Goal: Task Accomplishment & Management: Manage account settings

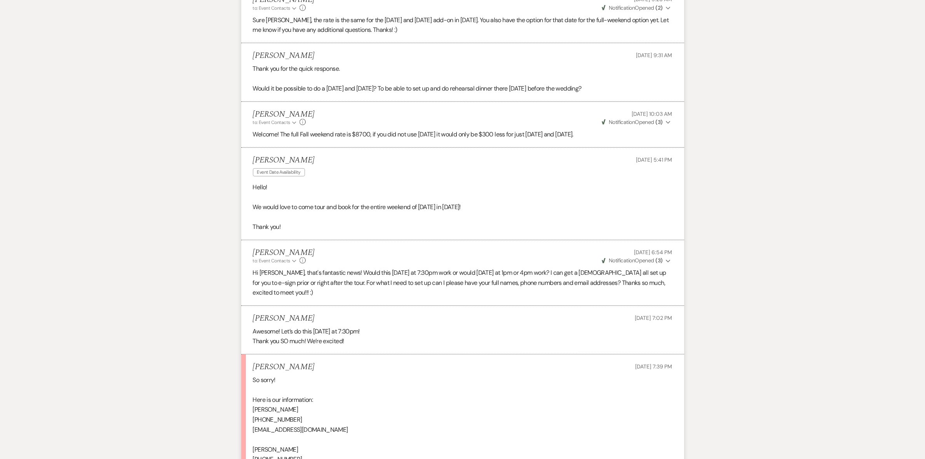
scroll to position [516, 0]
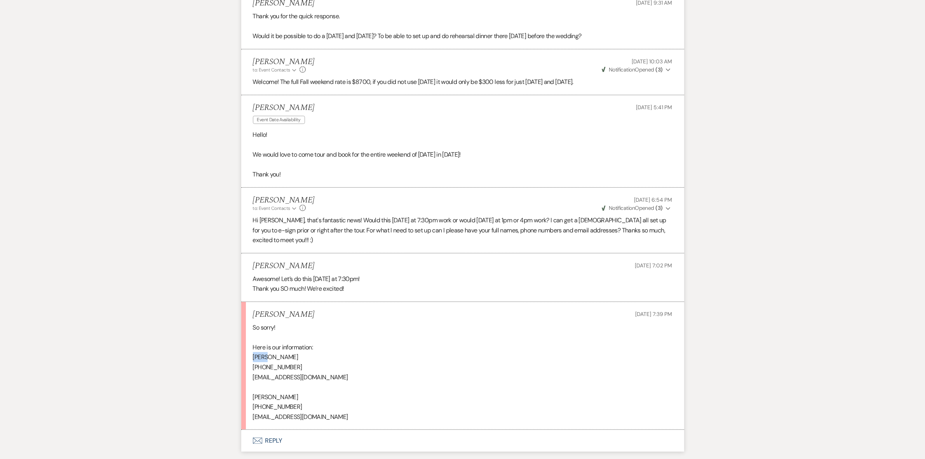
drag, startPoint x: 268, startPoint y: 358, endPoint x: 252, endPoint y: 356, distance: 16.9
click at [252, 356] on li "Audrey Scheel Sep 19, 2025, 7:39 PM So sorry! Here is our information: Tyson He…" at bounding box center [462, 366] width 443 height 128
copy p "Tyson"
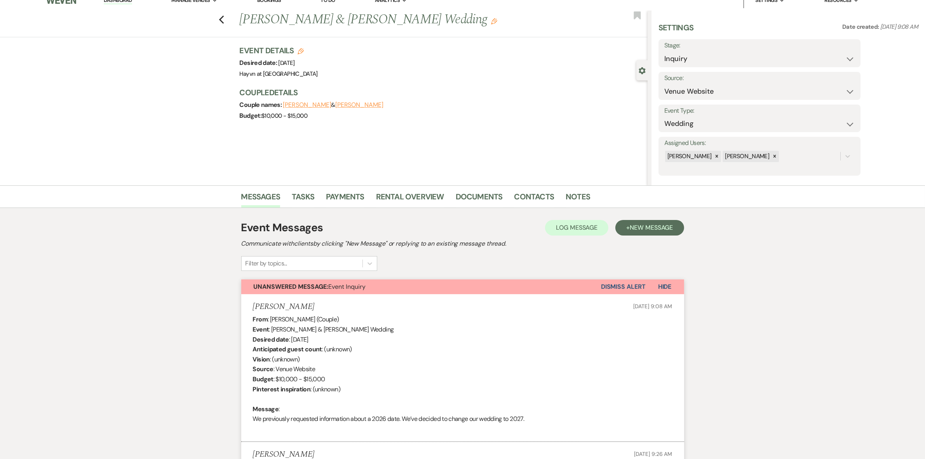
scroll to position [0, 0]
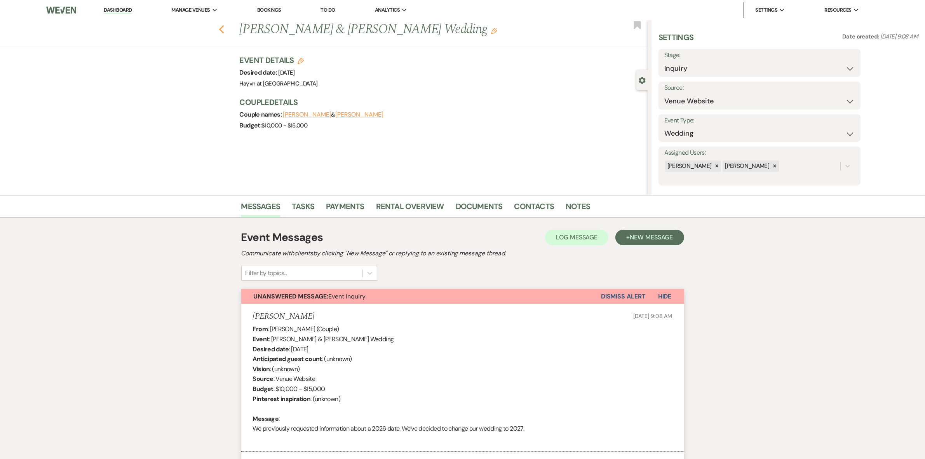
click at [224, 30] on icon "Previous" at bounding box center [222, 29] width 6 height 9
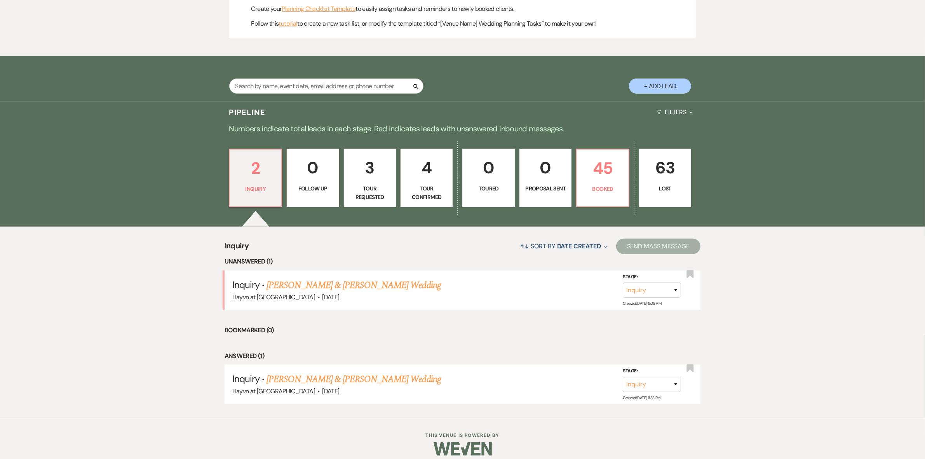
scroll to position [364, 0]
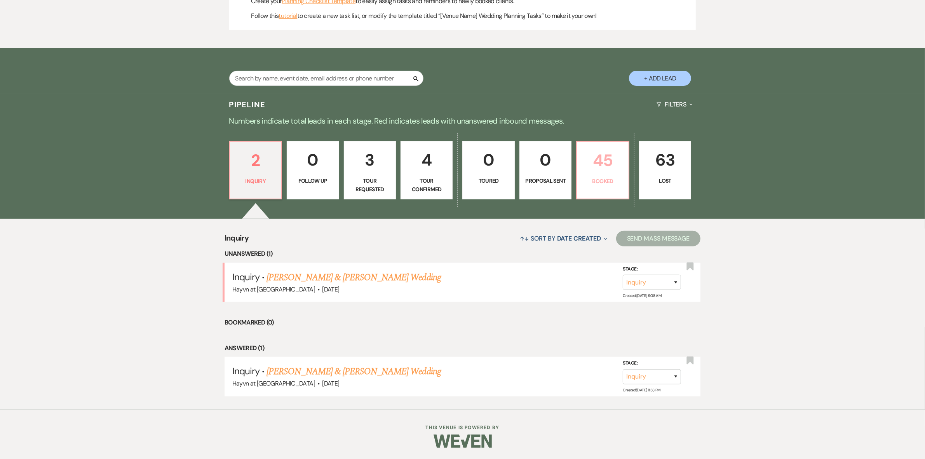
click at [597, 173] on p "45" at bounding box center [602, 160] width 42 height 26
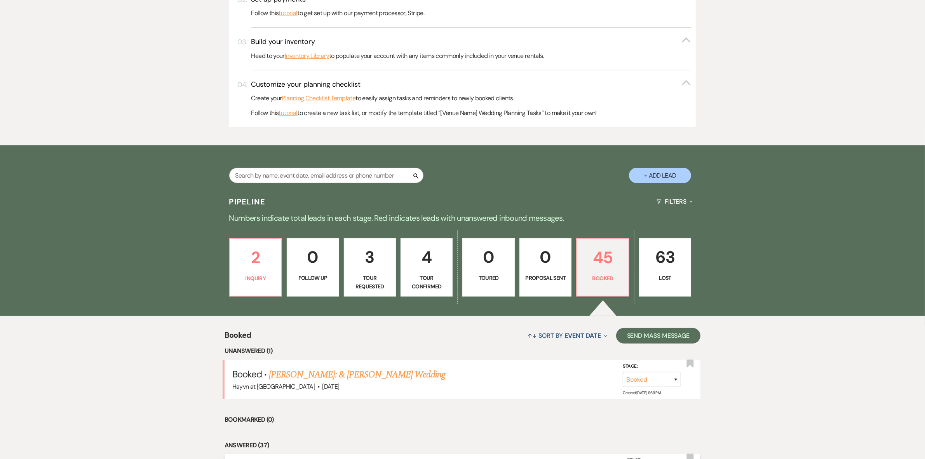
scroll to position [461, 0]
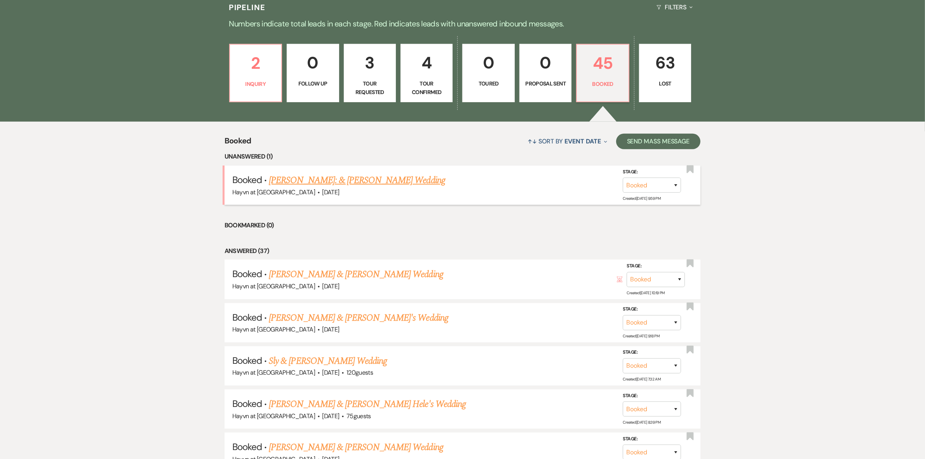
click at [321, 175] on link "[PERSON_NAME]: & [PERSON_NAME] Wedding" at bounding box center [357, 180] width 176 height 14
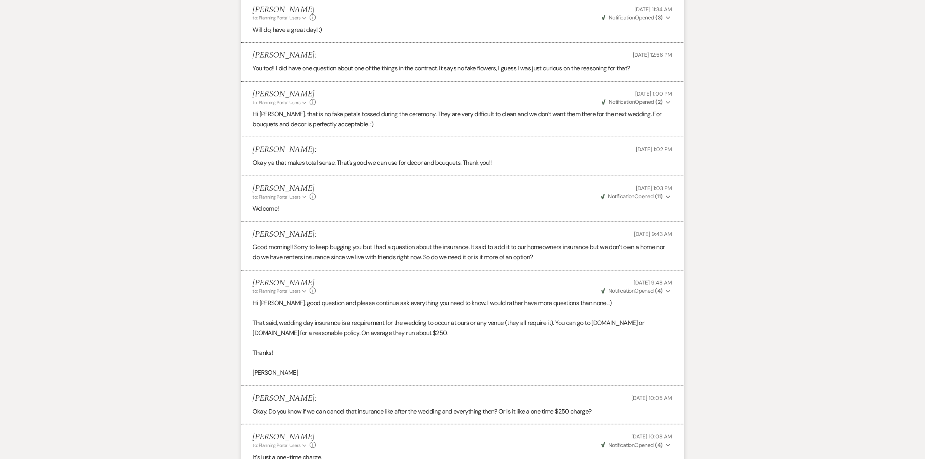
scroll to position [947, 0]
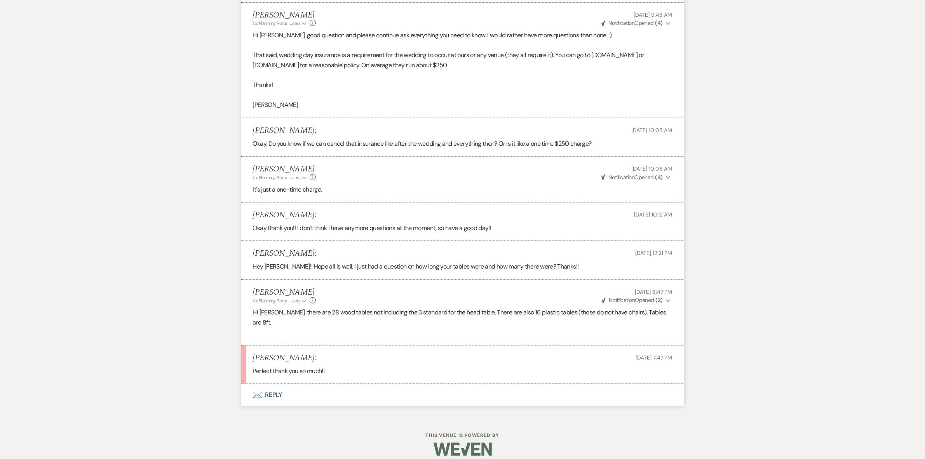
click at [279, 388] on button "Envelope Reply" at bounding box center [462, 395] width 443 height 22
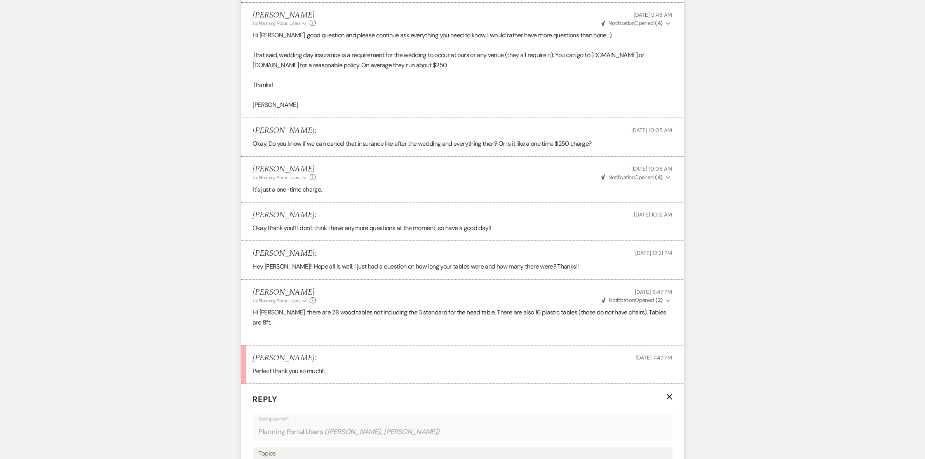
scroll to position [1095, 0]
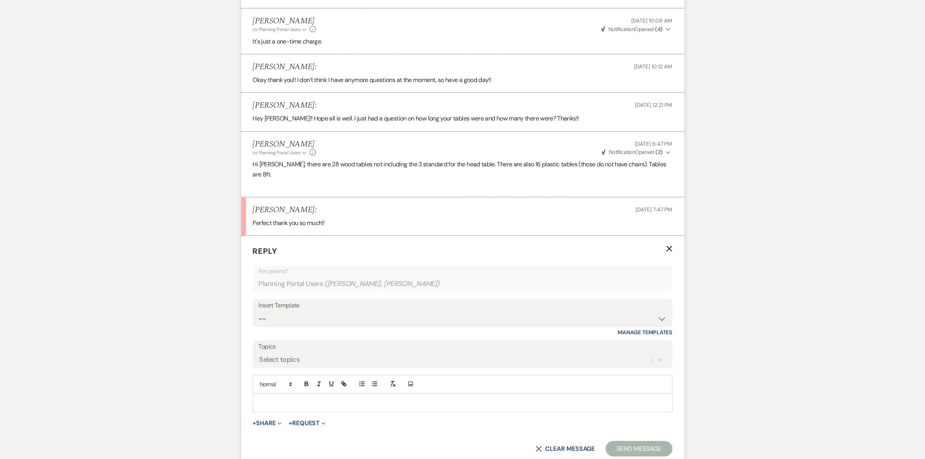
click at [276, 394] on div at bounding box center [462, 403] width 419 height 18
click at [643, 441] on button "Send Message" at bounding box center [638, 449] width 66 height 16
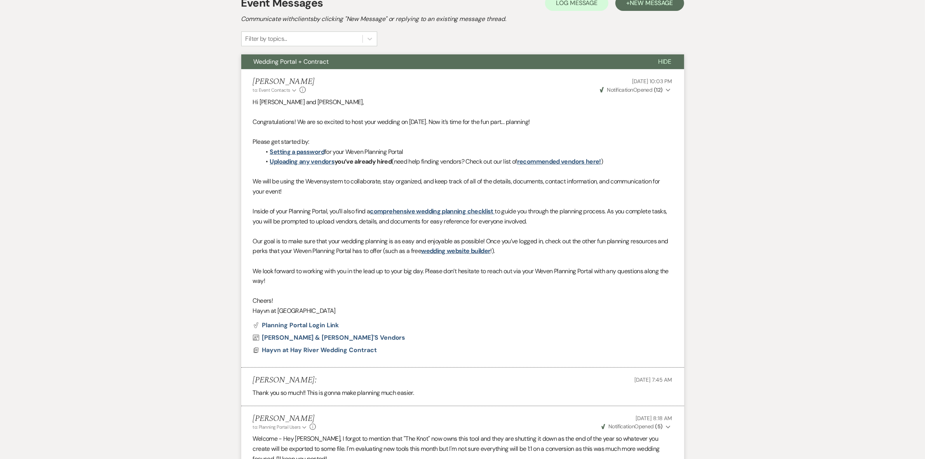
scroll to position [0, 0]
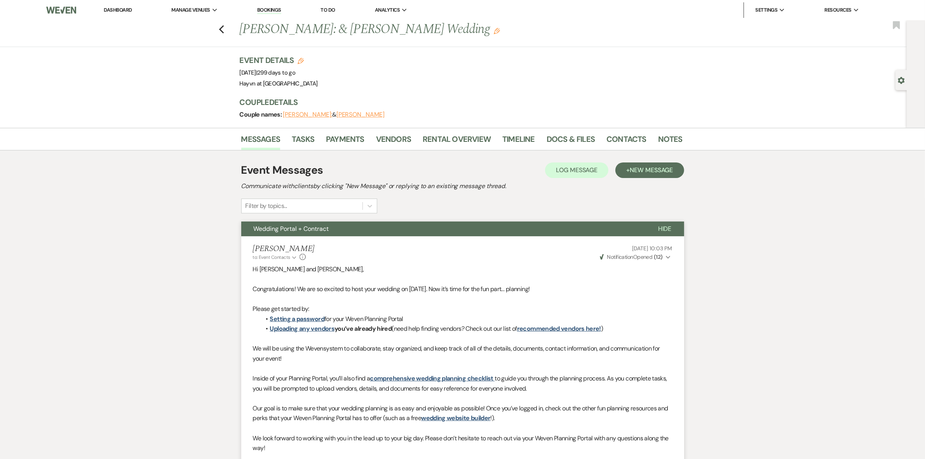
click at [116, 9] on link "Dashboard" at bounding box center [118, 10] width 28 height 7
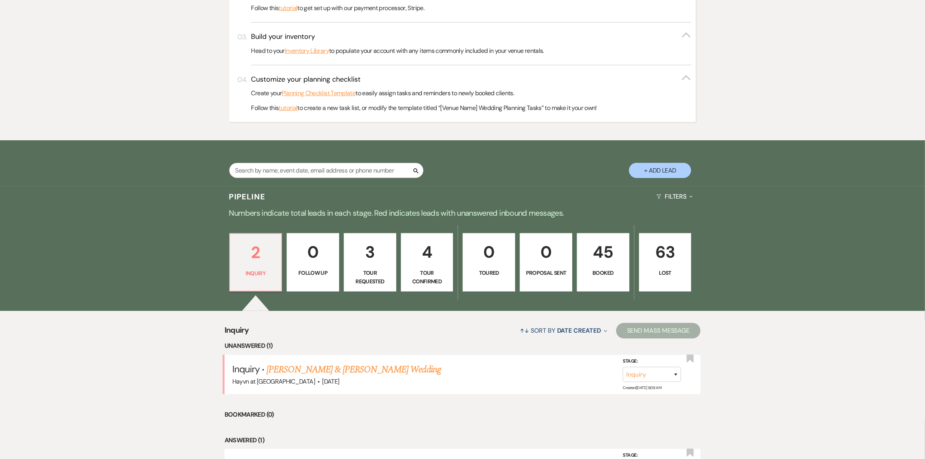
scroll to position [364, 0]
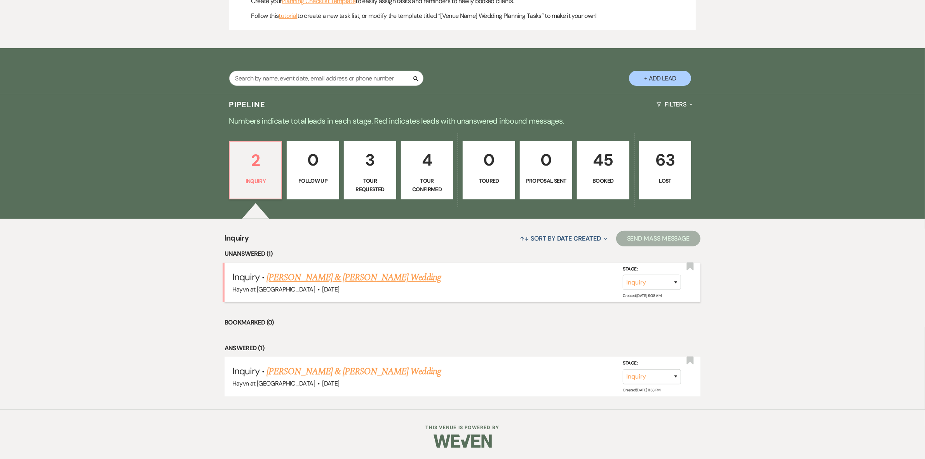
click at [348, 276] on link "[PERSON_NAME] & [PERSON_NAME] Wedding" at bounding box center [353, 277] width 174 height 14
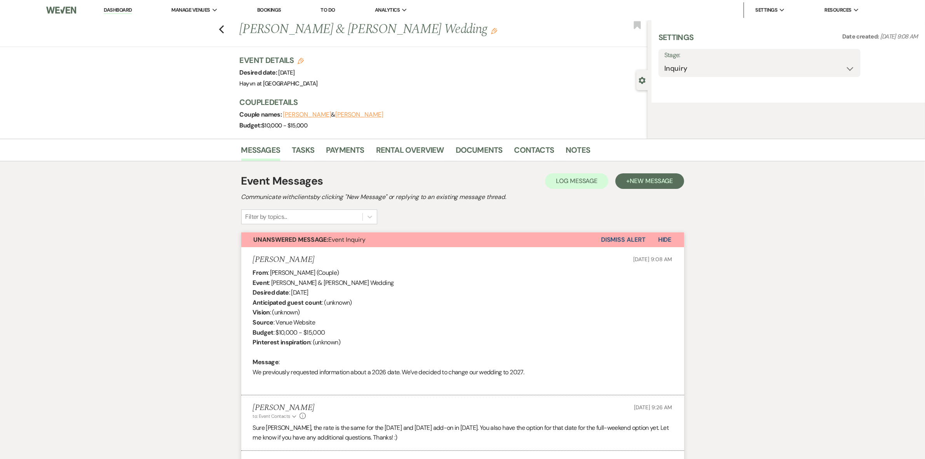
select select "5"
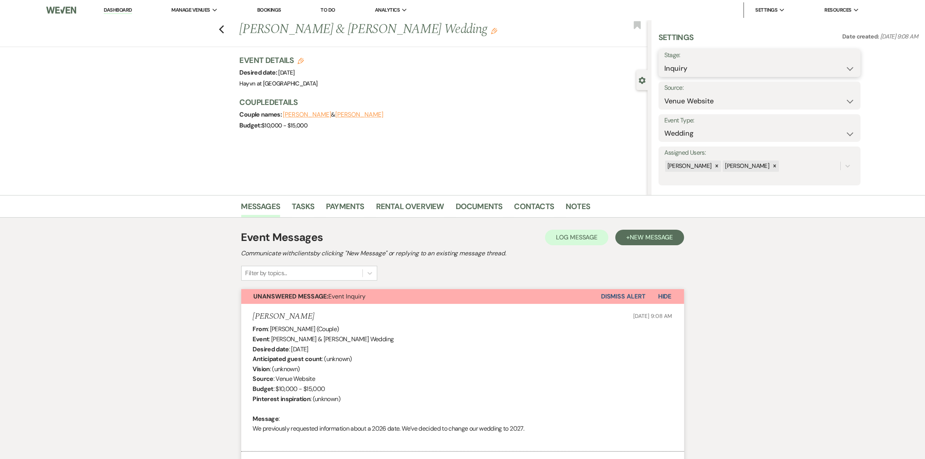
click at [849, 66] on select "Inquiry Follow Up Tour Requested Tour Confirmed Toured Proposal Sent Booked Lost" at bounding box center [759, 68] width 190 height 15
select select "7"
click at [664, 61] on select "Inquiry Follow Up Tour Requested Tour Confirmed Toured Proposal Sent Booked Lost" at bounding box center [759, 68] width 190 height 15
click at [840, 63] on button "Save" at bounding box center [838, 63] width 44 height 16
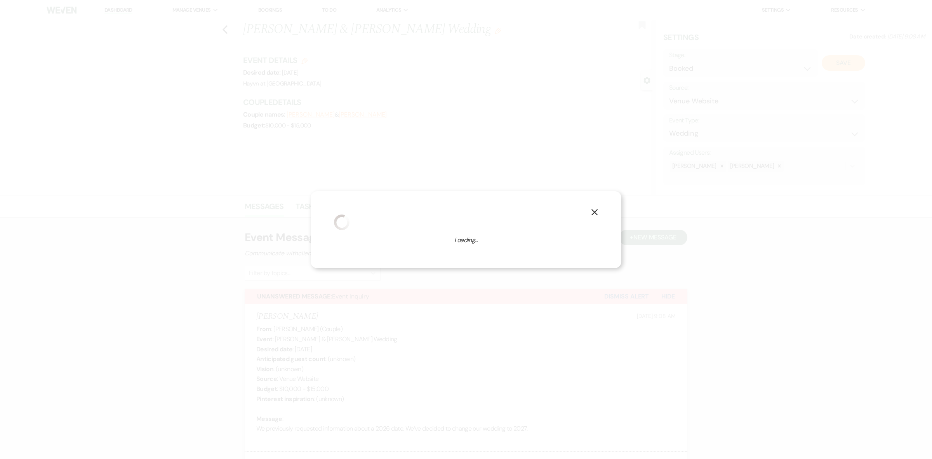
select select "1"
select select "844"
select select "false"
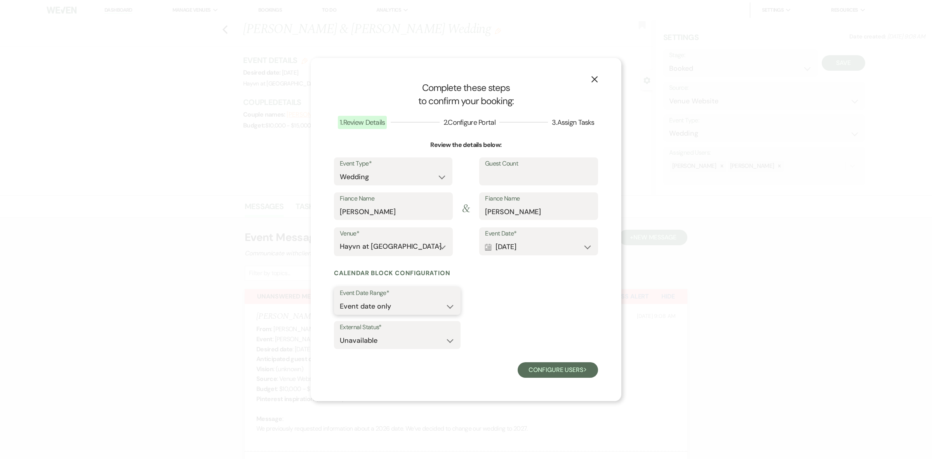
click at [449, 305] on select "Event date only Event date and" at bounding box center [397, 306] width 115 height 15
select select "eventDateAnd"
click at [340, 299] on select "Event date only Event date and" at bounding box center [397, 306] width 115 height 15
type input "1"
click at [518, 303] on input "1" at bounding box center [495, 306] width 47 height 15
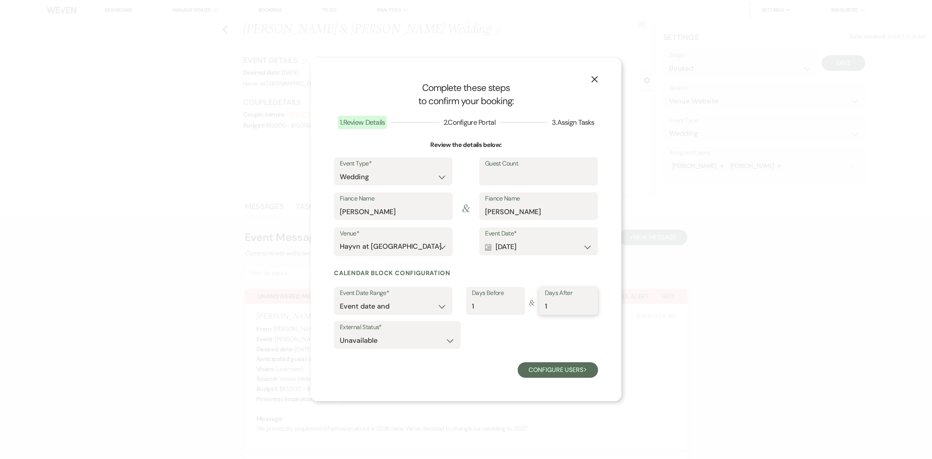
type input "1"
click at [589, 303] on input "1" at bounding box center [568, 306] width 47 height 15
click at [552, 374] on button "Configure users Next" at bounding box center [558, 370] width 80 height 16
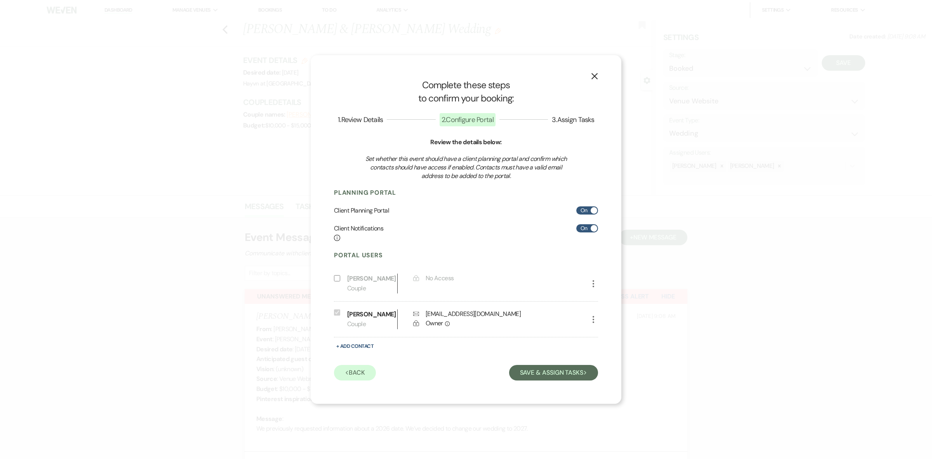
click at [335, 280] on input "Include on Planning Portal" at bounding box center [337, 278] width 6 height 6
select select "1"
select select "6"
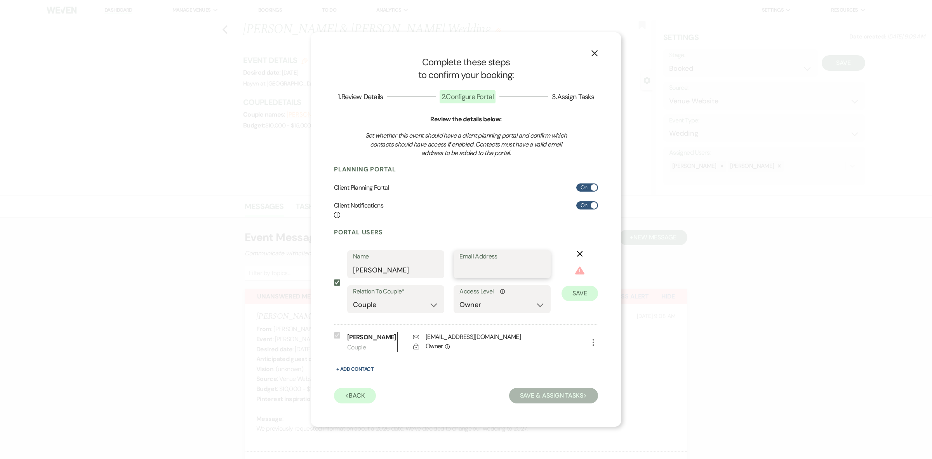
click at [480, 262] on input "Email Address" at bounding box center [501, 269] width 85 height 15
paste input "[EMAIL_ADDRESS][DOMAIN_NAME]"
type input "[EMAIL_ADDRESS][DOMAIN_NAME]"
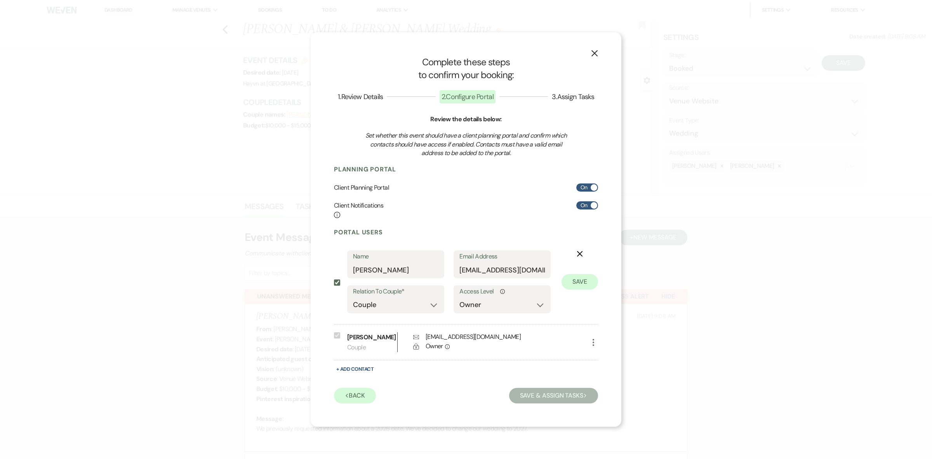
click at [456, 382] on div "Portal Users Include on Planning Portal Name [PERSON_NAME] Email Address [EMAIL…" at bounding box center [466, 315] width 264 height 175
click at [496, 271] on input "[EMAIL_ADDRESS][DOMAIN_NAME]" at bounding box center [501, 269] width 85 height 15
drag, startPoint x: 528, startPoint y: 270, endPoint x: 562, endPoint y: 270, distance: 33.4
click at [562, 270] on div "Include on Planning Portal Name [PERSON_NAME] Email Address [EMAIL_ADDRESS][DOM…" at bounding box center [466, 285] width 264 height 70
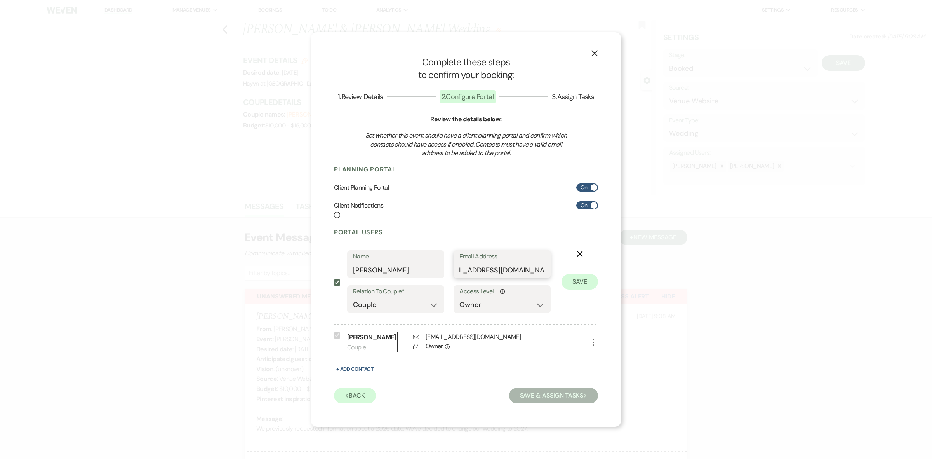
click at [544, 272] on input "[EMAIL_ADDRESS][DOMAIN_NAME]" at bounding box center [501, 269] width 85 height 15
click at [561, 274] on button "Save" at bounding box center [579, 282] width 37 height 16
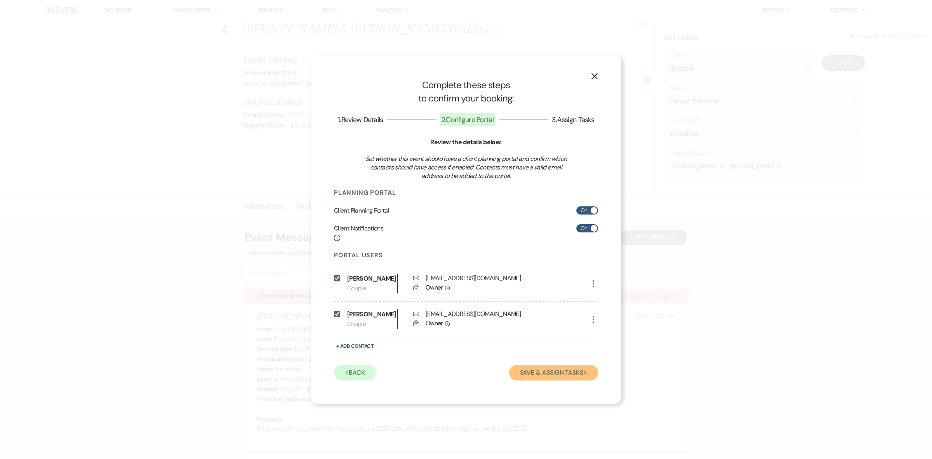
click at [551, 375] on button "Save & Assign Tasks Next" at bounding box center [553, 373] width 89 height 16
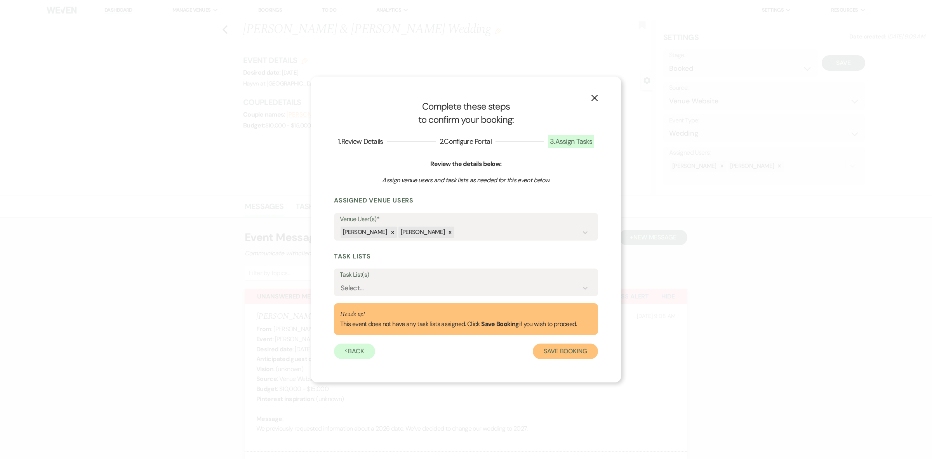
click at [565, 352] on button "Save Booking" at bounding box center [565, 351] width 65 height 16
select select "14"
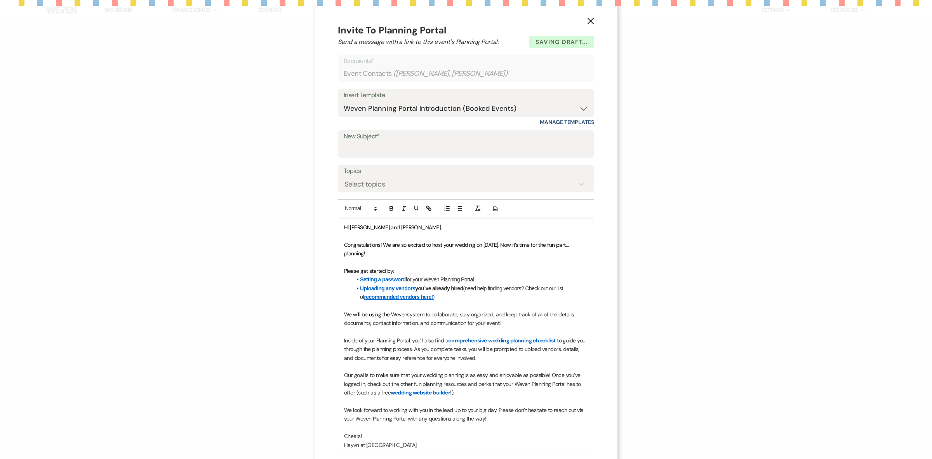
select select "5"
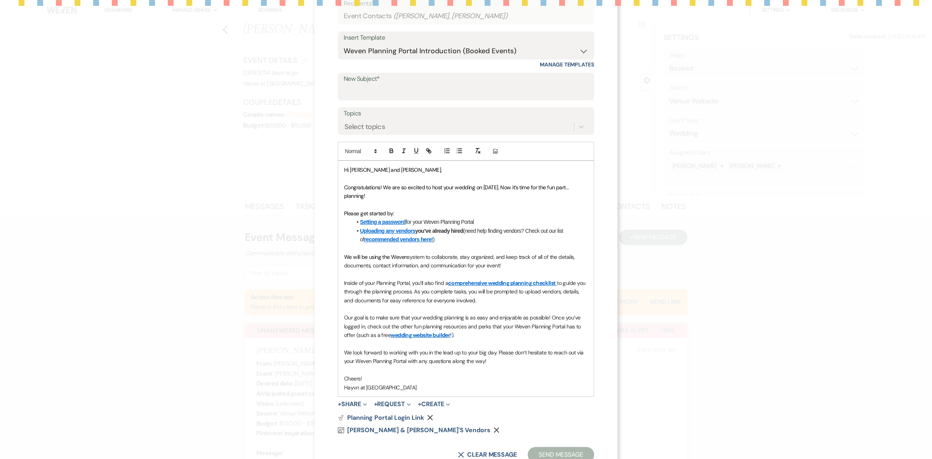
scroll to position [84, 0]
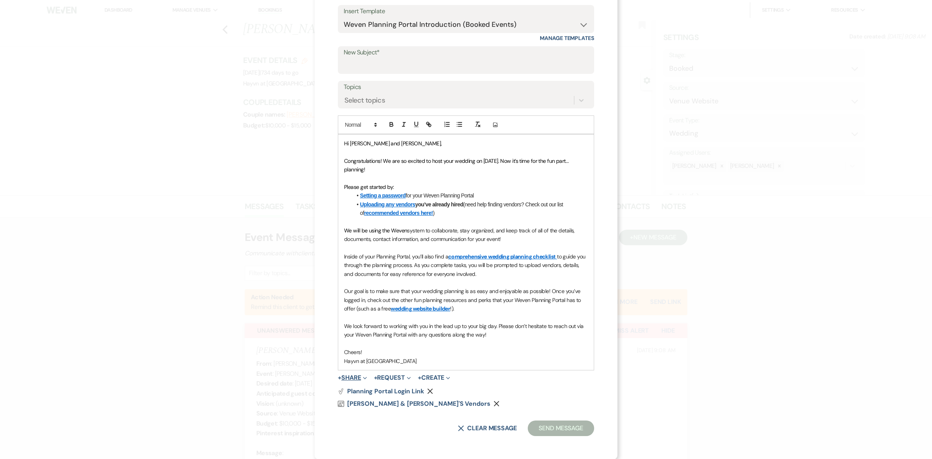
click at [352, 379] on button "+ Share Expand" at bounding box center [352, 377] width 29 height 6
click at [378, 392] on span "Doc Upload Documents" at bounding box center [368, 393] width 43 height 8
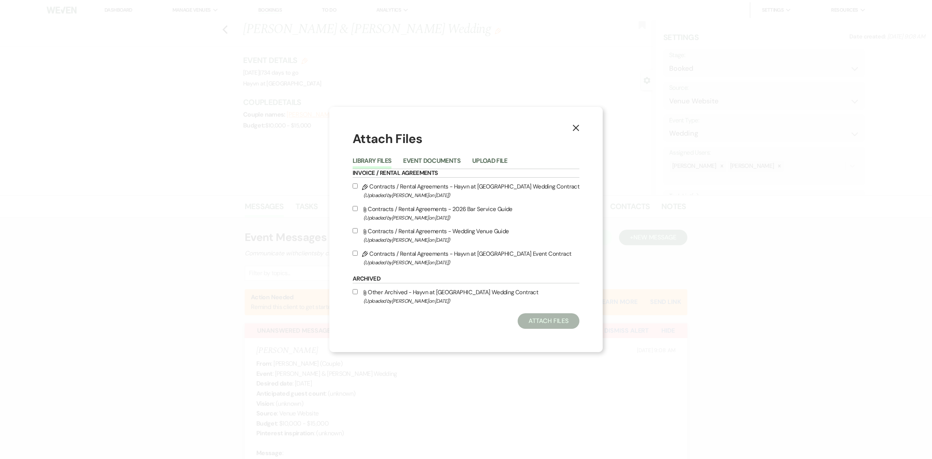
click at [357, 184] on input "Pencil Contracts / Rental Agreements - Hayvn at Hay River Wedding Contract (Upl…" at bounding box center [355, 185] width 5 height 5
checkbox input "true"
click at [553, 320] on button "Attach Files" at bounding box center [549, 321] width 62 height 16
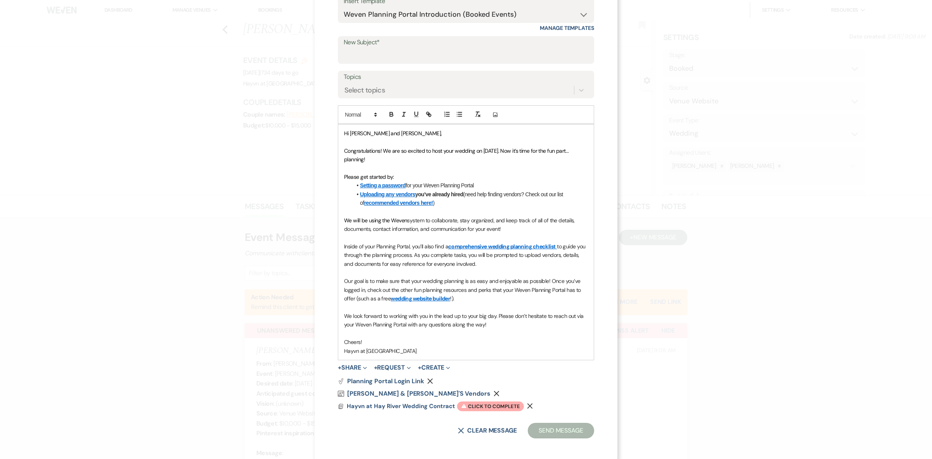
scroll to position [96, 0]
click at [413, 405] on span "Hayvn at Hay River Wedding Contract" at bounding box center [401, 404] width 108 height 8
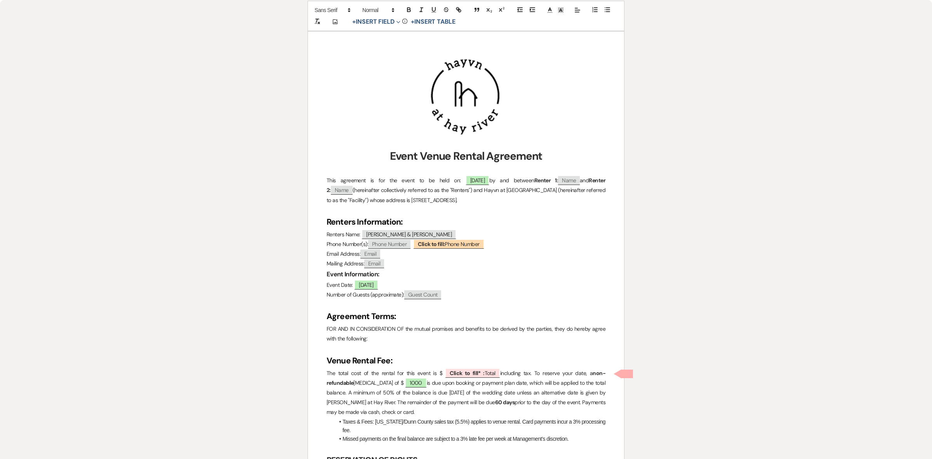
scroll to position [146, 0]
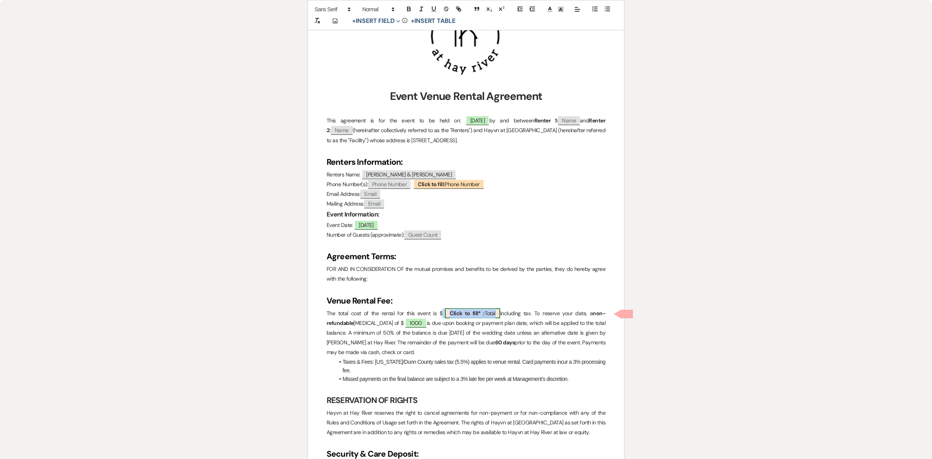
click at [488, 315] on span "Click to fill* : Total" at bounding box center [472, 313] width 55 height 10
select select "owner"
select select "Total"
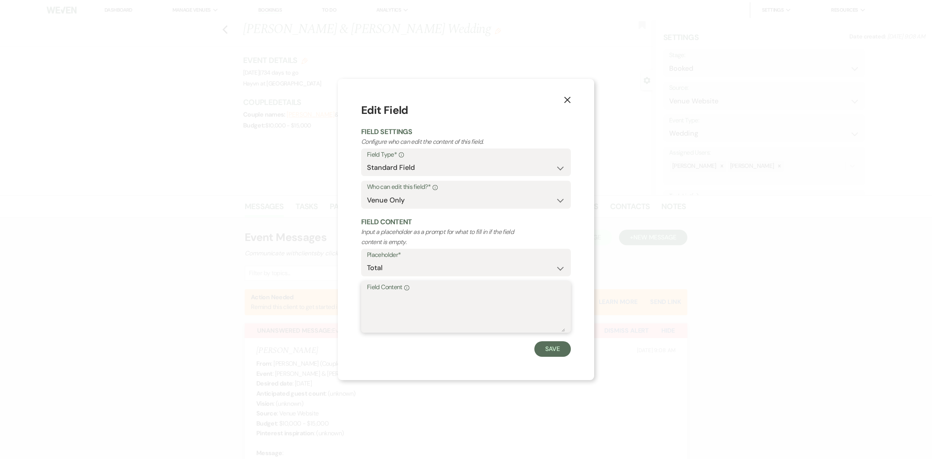
click at [408, 301] on textarea "Field Content Info" at bounding box center [466, 312] width 198 height 39
click at [401, 297] on textarea "9178." at bounding box center [466, 312] width 198 height 39
type textarea "9178.50"
click at [548, 347] on button "Save" at bounding box center [552, 349] width 37 height 16
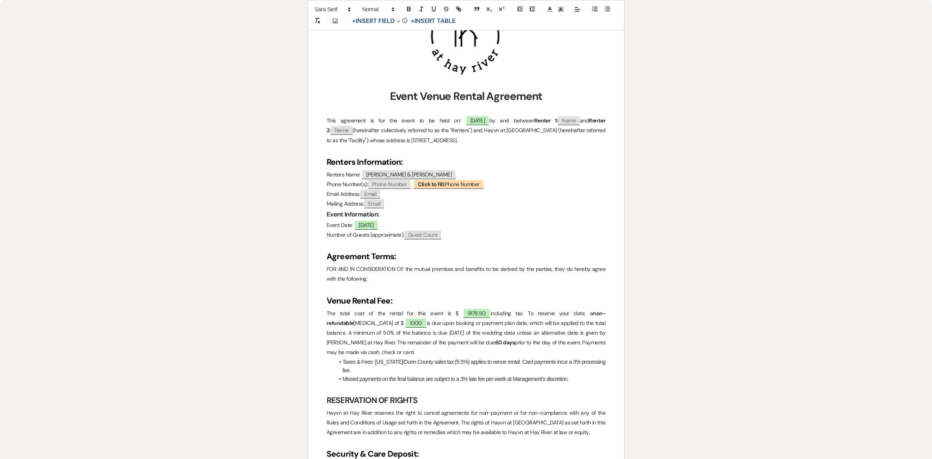
click at [410, 223] on p "Event Date: ﻿ [DATE] ﻿" at bounding box center [466, 225] width 279 height 10
click at [396, 224] on p "Event Date: ﻿ [DATE] ﻿ +[DATE] and [DATE] to 2pm" at bounding box center [466, 225] width 279 height 10
click at [410, 223] on p "Event Date: ﻿ [DATE] ﻿ + [DATE] and [DATE] to 2pm" at bounding box center [466, 225] width 279 height 10
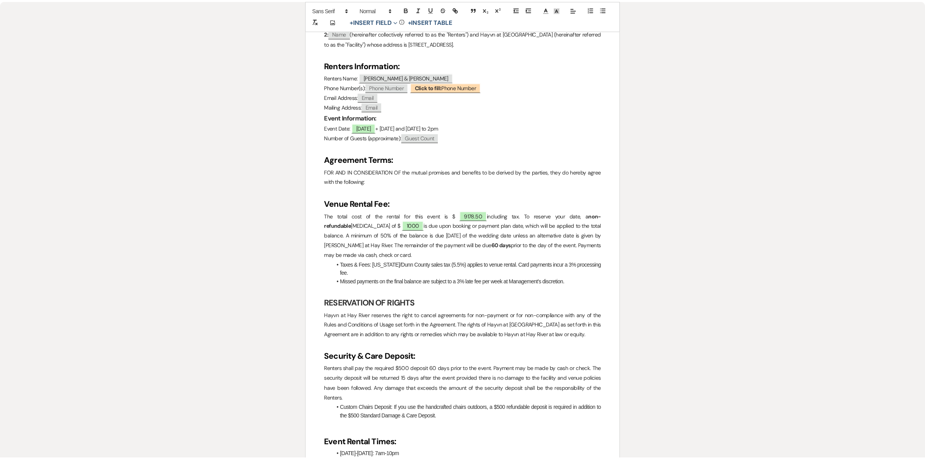
scroll to position [0, 0]
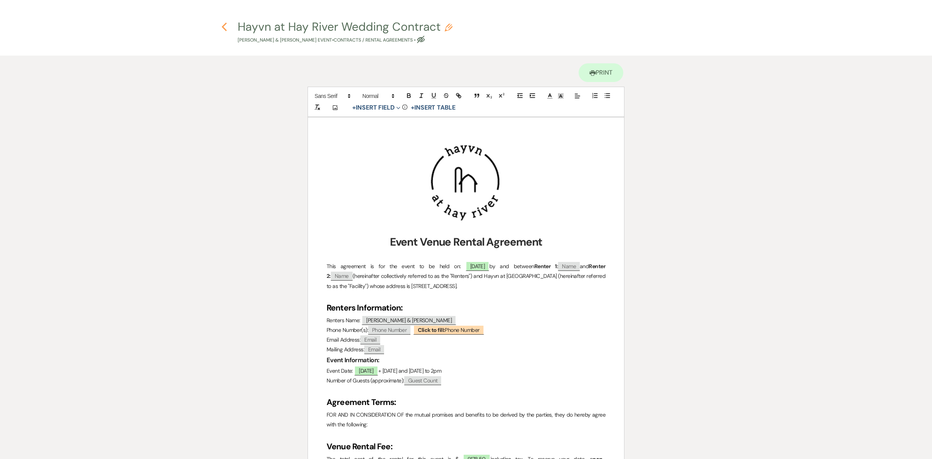
click at [226, 29] on icon "Previous" at bounding box center [224, 26] width 6 height 9
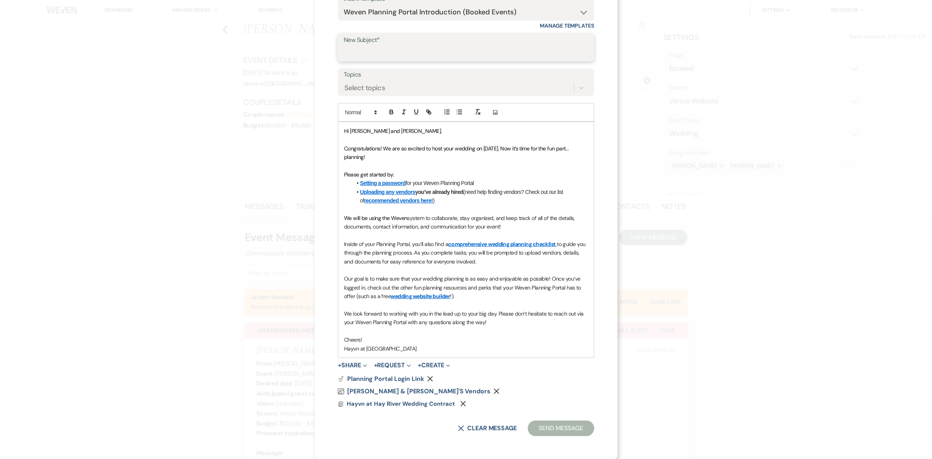
click at [372, 55] on input "New Subject*" at bounding box center [466, 52] width 245 height 15
type input "Wedding Portal + Contract"
click at [563, 429] on button "Send Message" at bounding box center [561, 428] width 66 height 16
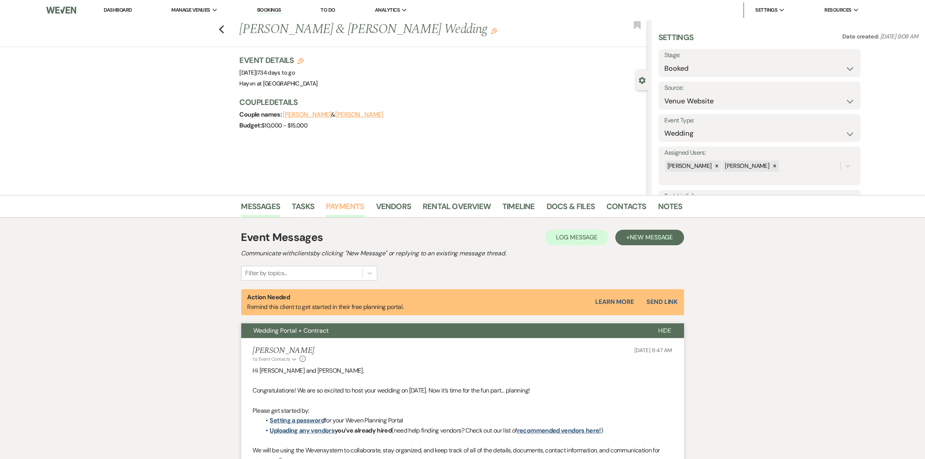
click at [353, 207] on link "Payments" at bounding box center [345, 208] width 38 height 17
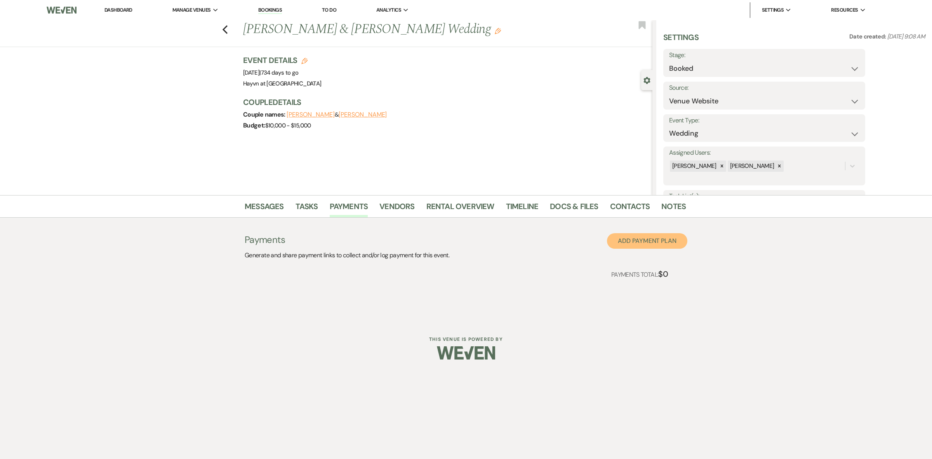
click at [640, 243] on button "Add Payment Plan" at bounding box center [647, 241] width 80 height 16
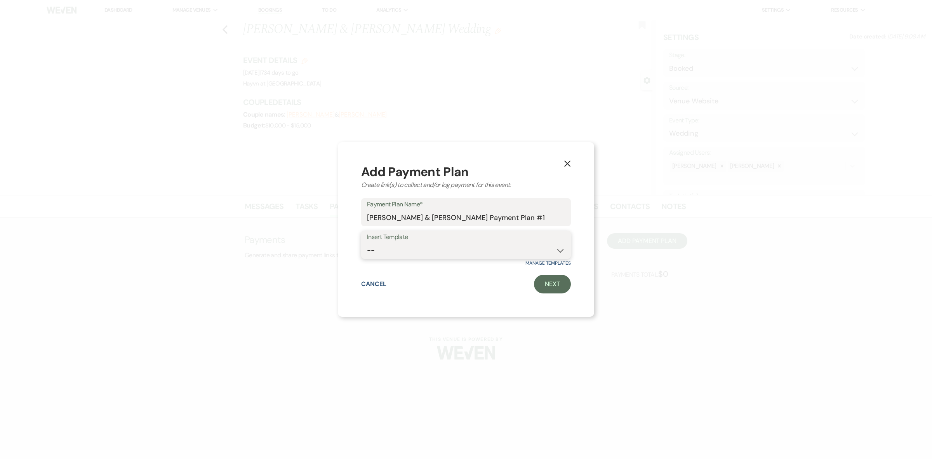
click at [398, 256] on select "-- Wedding [MEDICAL_DATA] - Full 50% Wedding [MEDICAL_DATA] - Split 25/25 Weddi…" at bounding box center [466, 250] width 198 height 15
click at [327, 249] on div "X Add Payment Plan Create link(s) to collect and/or log payment for this event:…" at bounding box center [466, 229] width 932 height 459
click at [551, 287] on link "Next" at bounding box center [552, 284] width 37 height 19
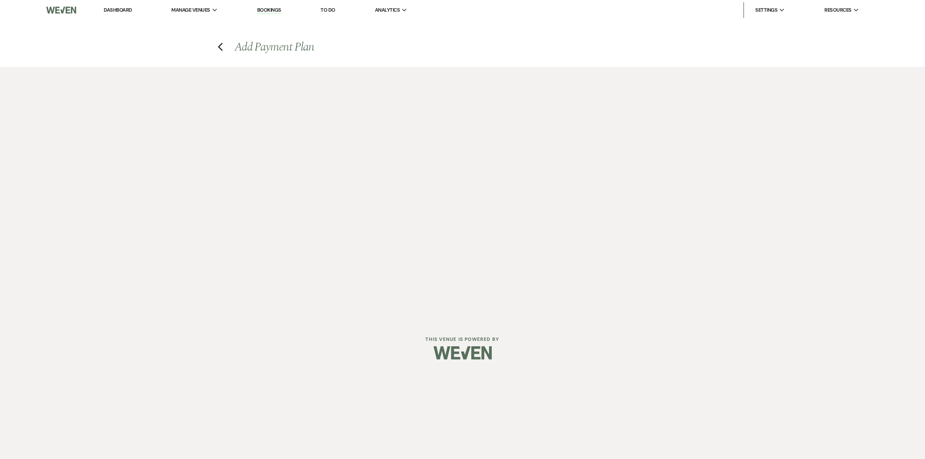
select select "2"
select select "percentage"
select select "true"
select select "client"
select select "weeks"
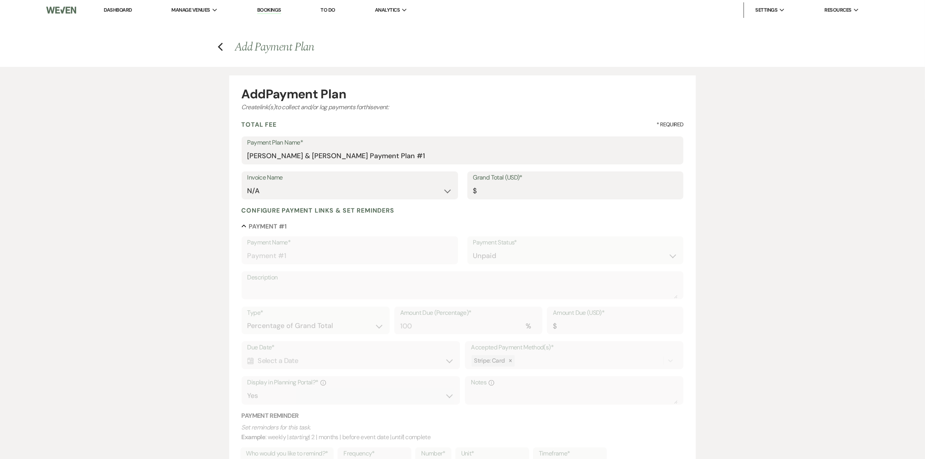
scroll to position [49, 0]
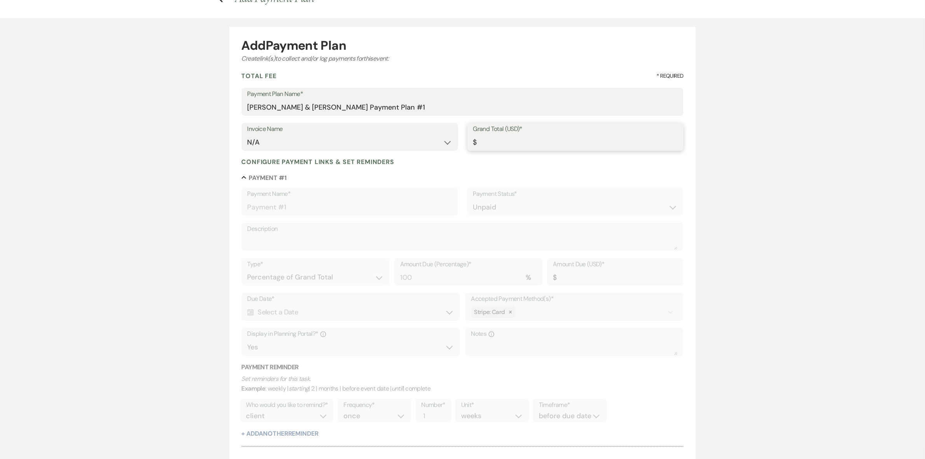
click at [498, 140] on input "Grand Total (USD)*" at bounding box center [575, 142] width 205 height 15
paste input "9178.5"
type input "9178.5"
type input "9178.50"
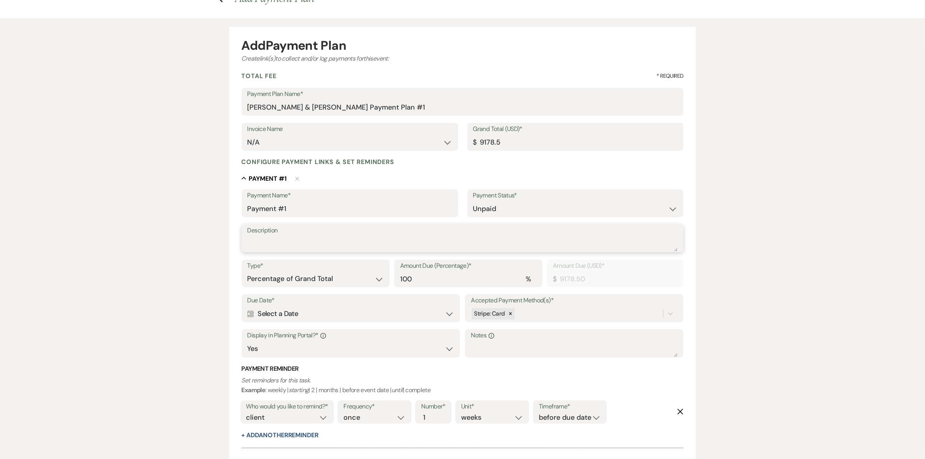
type input "9178.50"
click at [299, 243] on textarea "Description" at bounding box center [462, 244] width 430 height 16
type textarea "Initial Deposit"
click at [356, 279] on select "Dollar Amount Percentage of Grand Total" at bounding box center [315, 278] width 136 height 15
select select "flat"
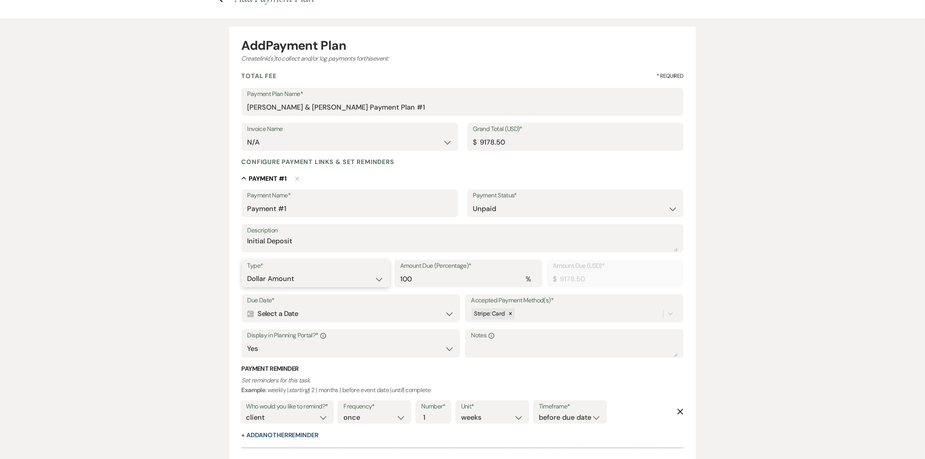
click at [247, 271] on select "Dollar Amount Percentage of Grand Total" at bounding box center [315, 278] width 136 height 15
drag, startPoint x: 521, startPoint y: 276, endPoint x: 425, endPoint y: 266, distance: 96.4
click at [425, 266] on div "Type* Dollar Amount Percentage of Grand Total Amount Due (USD)* $ 9178.50" at bounding box center [463, 276] width 442 height 35
click at [511, 315] on icon at bounding box center [510, 313] width 5 height 5
type input "1000.00"
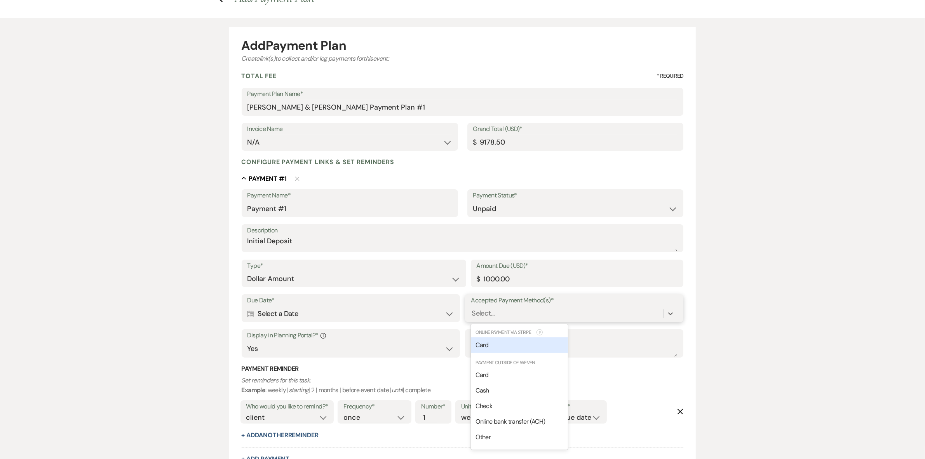
click at [509, 311] on div "Select..." at bounding box center [567, 314] width 192 height 14
click at [492, 404] on span "Check" at bounding box center [483, 406] width 17 height 8
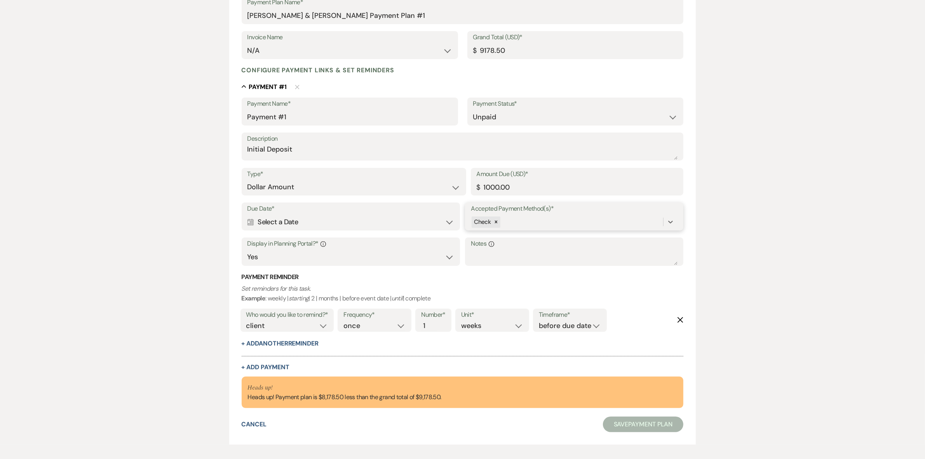
scroll to position [146, 0]
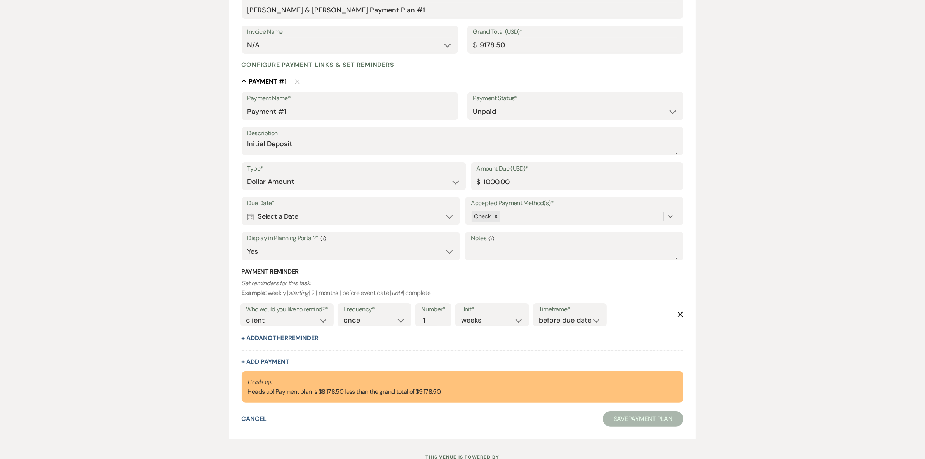
click at [379, 220] on div "Calendar Select a Date Expand" at bounding box center [350, 216] width 207 height 15
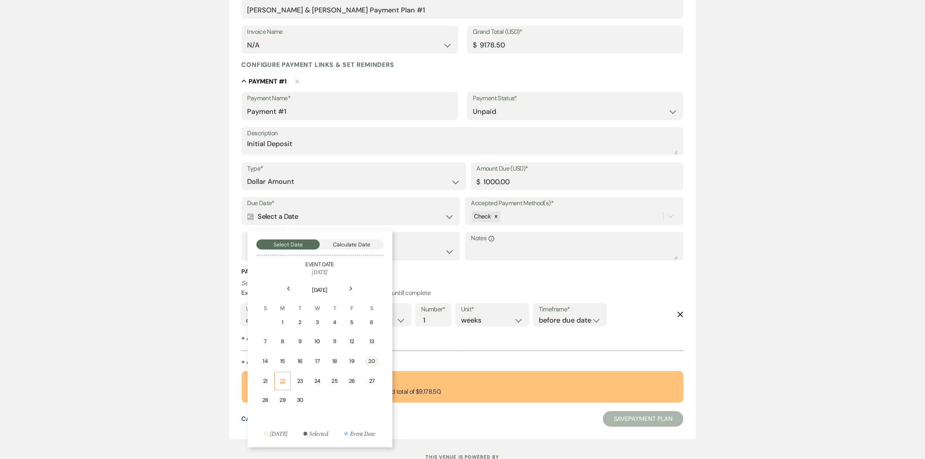
click at [287, 377] on td "22" at bounding box center [282, 381] width 16 height 18
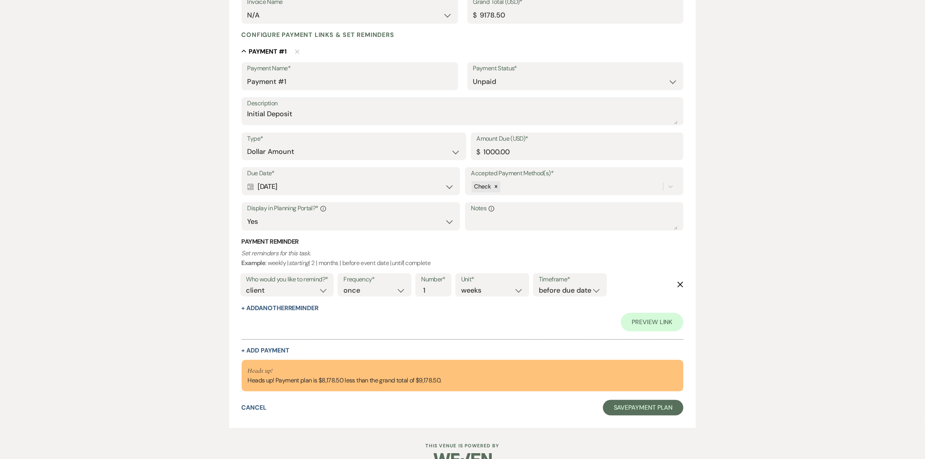
scroll to position [195, 0]
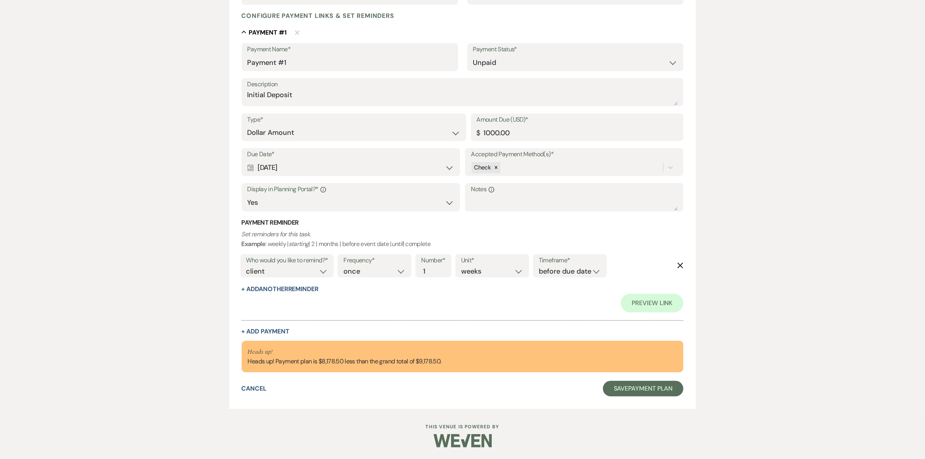
click at [678, 263] on icon "Delete" at bounding box center [680, 265] width 6 height 6
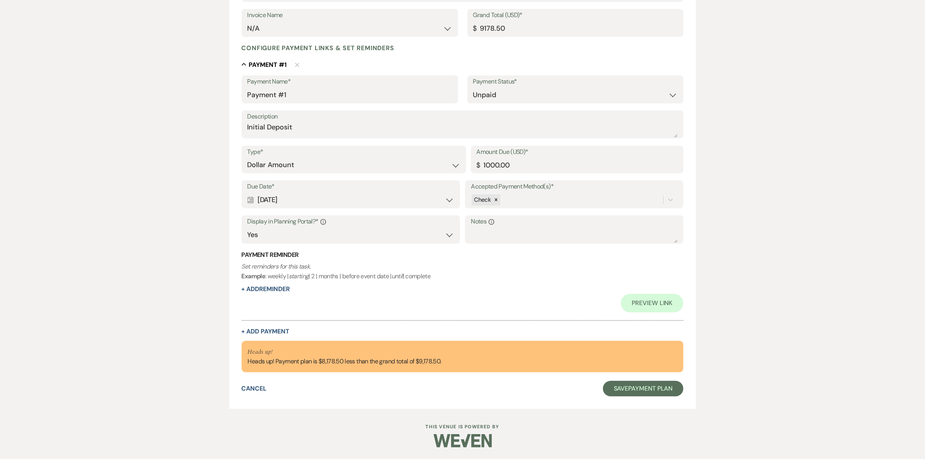
scroll to position [162, 0]
click at [265, 329] on button "+ Add Payment" at bounding box center [266, 332] width 48 height 6
select select "2"
select select "flat"
select select "true"
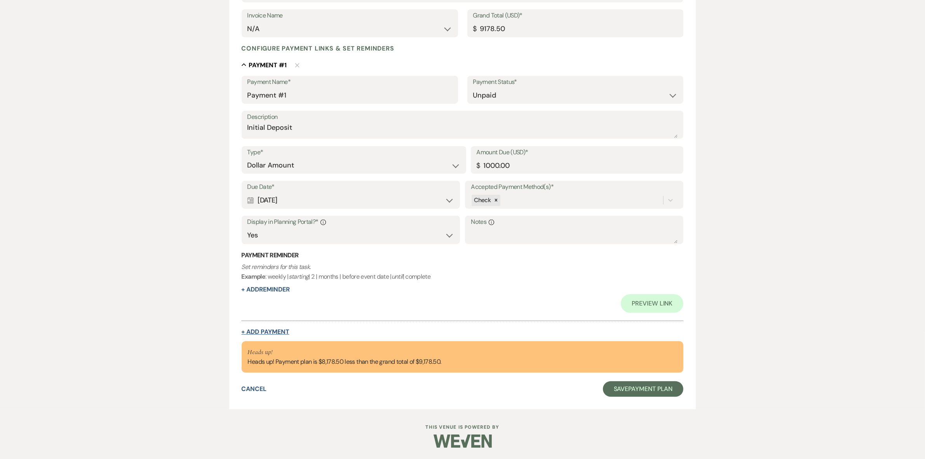
select select "client"
select select "weeks"
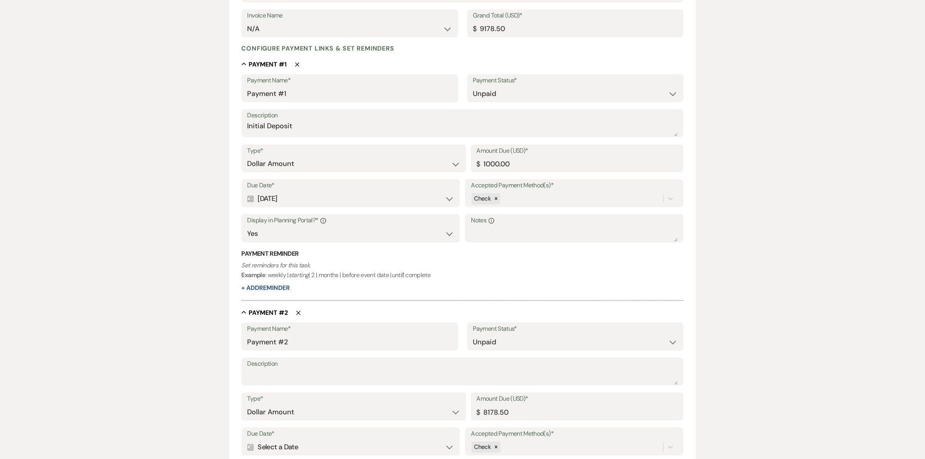
scroll to position [308, 0]
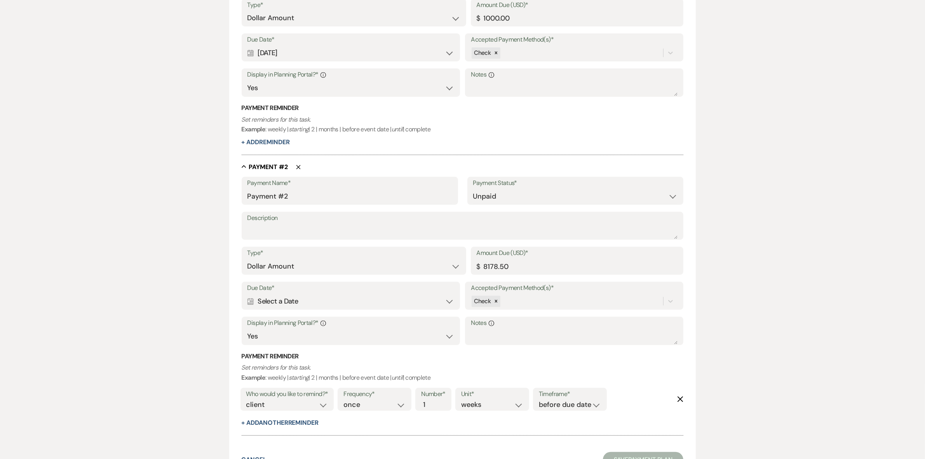
click at [281, 222] on label "Description" at bounding box center [462, 217] width 430 height 11
click at [281, 223] on textarea "Description" at bounding box center [462, 231] width 430 height 16
type textarea "50% Marl"
drag, startPoint x: 514, startPoint y: 263, endPoint x: 482, endPoint y: 263, distance: 31.8
click at [482, 263] on input "8178.50" at bounding box center [576, 266] width 201 height 15
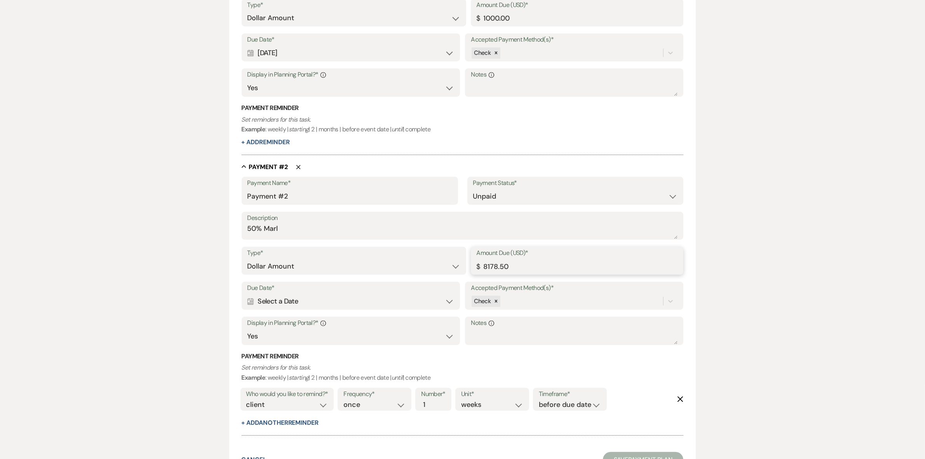
paste input "3589.25"
type input "3589.25"
click at [362, 307] on div "Calendar Select a Date Expand" at bounding box center [350, 301] width 207 height 15
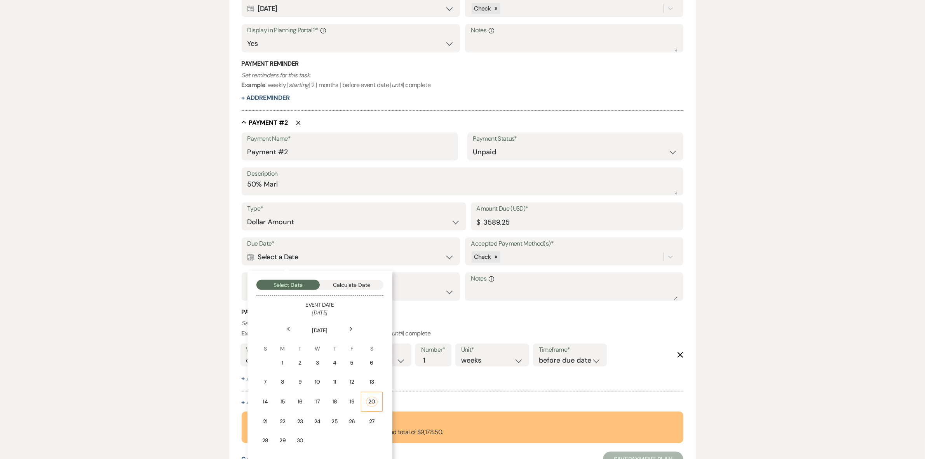
scroll to position [422, 0]
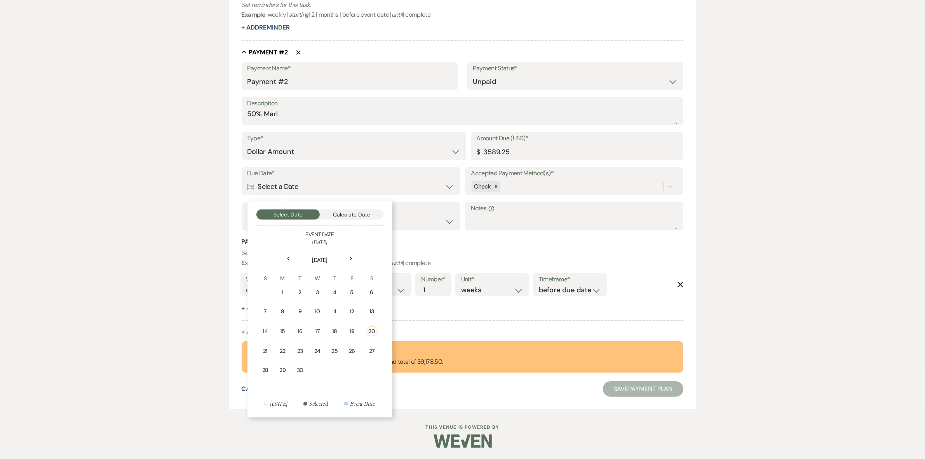
click at [350, 259] on icon "Next" at bounding box center [351, 258] width 4 height 5
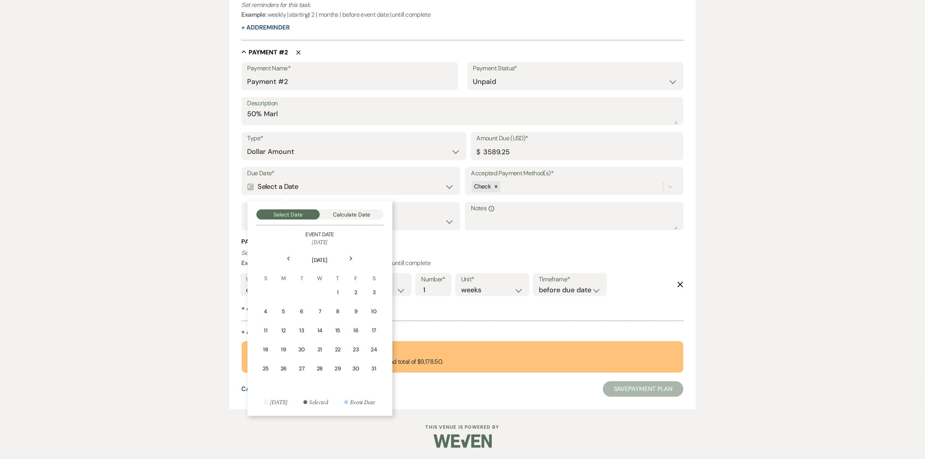
click at [350, 259] on icon "Next" at bounding box center [351, 258] width 4 height 5
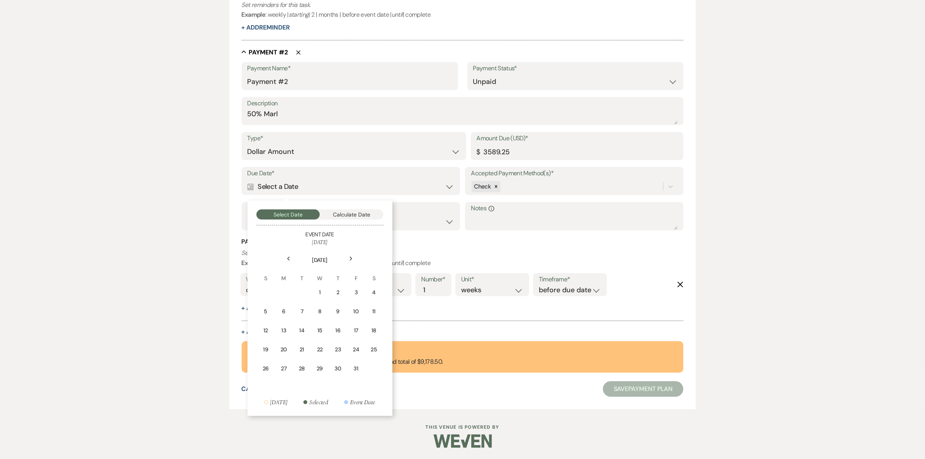
click at [350, 259] on icon "Next" at bounding box center [351, 258] width 4 height 5
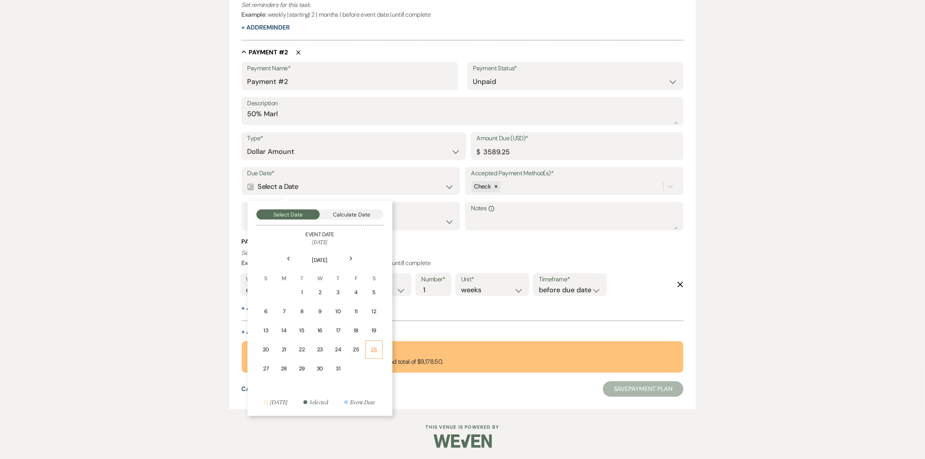
click at [375, 350] on div "26" at bounding box center [373, 349] width 7 height 8
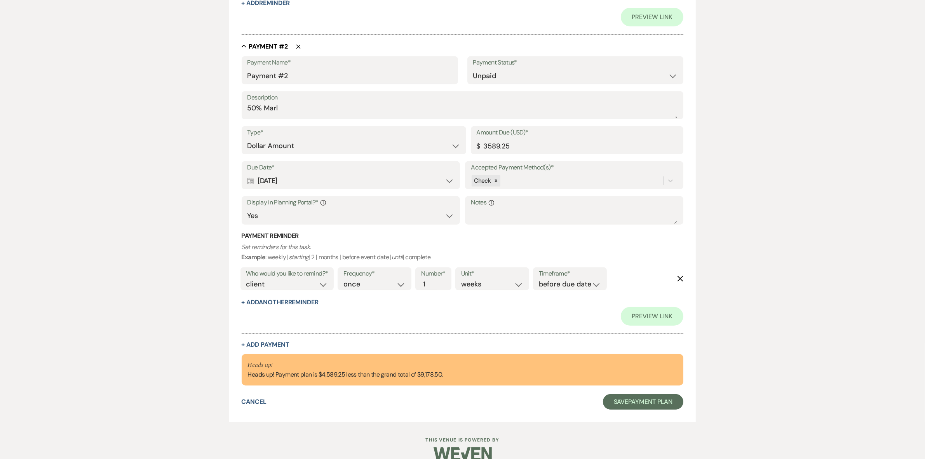
scroll to position [459, 0]
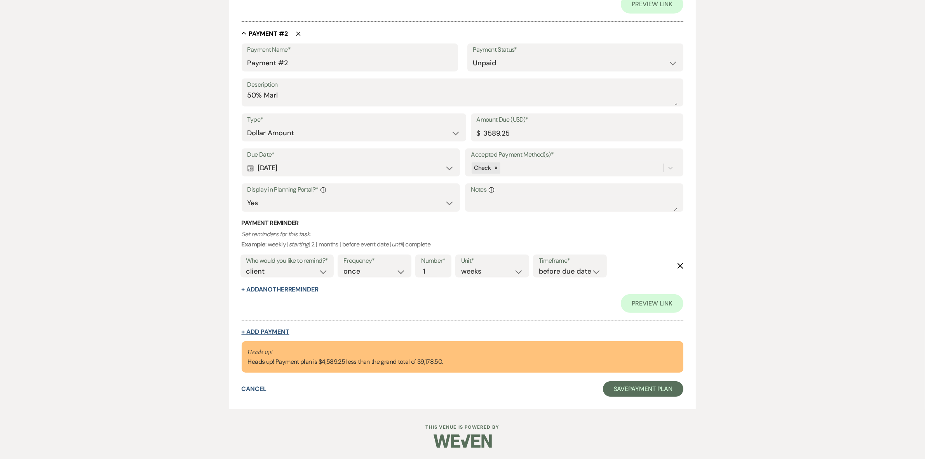
click at [283, 329] on button "+ Add Payment" at bounding box center [266, 332] width 48 height 6
select select "2"
select select "flat"
select select "true"
select select "client"
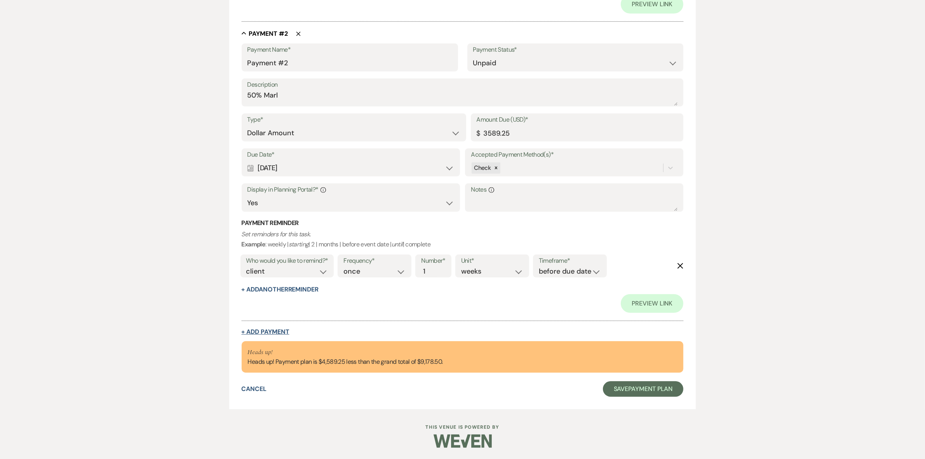
select select "weeks"
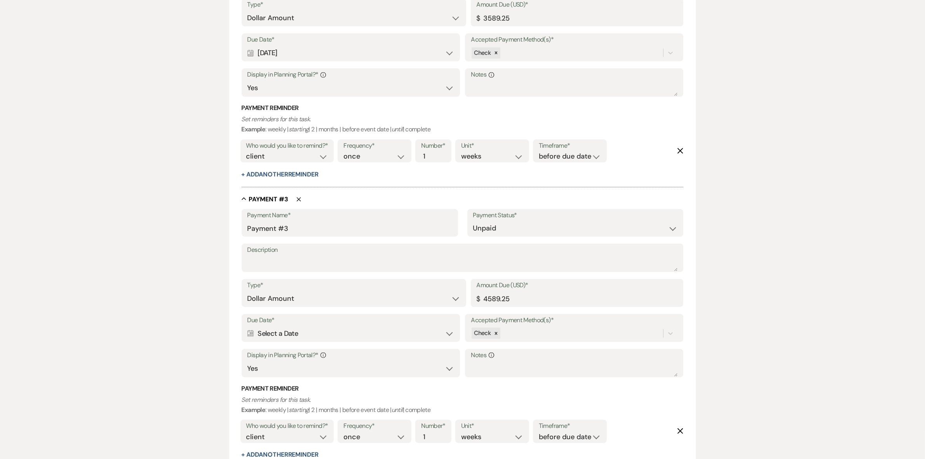
scroll to position [556, 0]
click at [275, 266] on textarea "Description" at bounding box center [462, 263] width 430 height 16
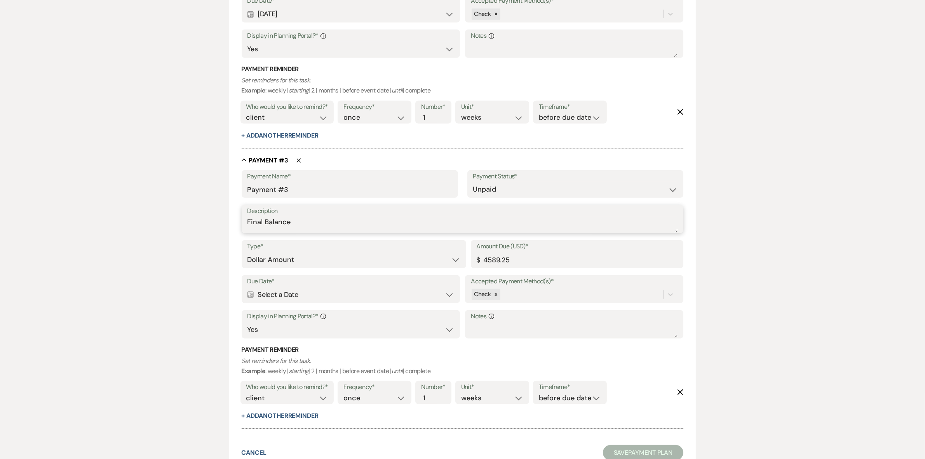
scroll to position [654, 0]
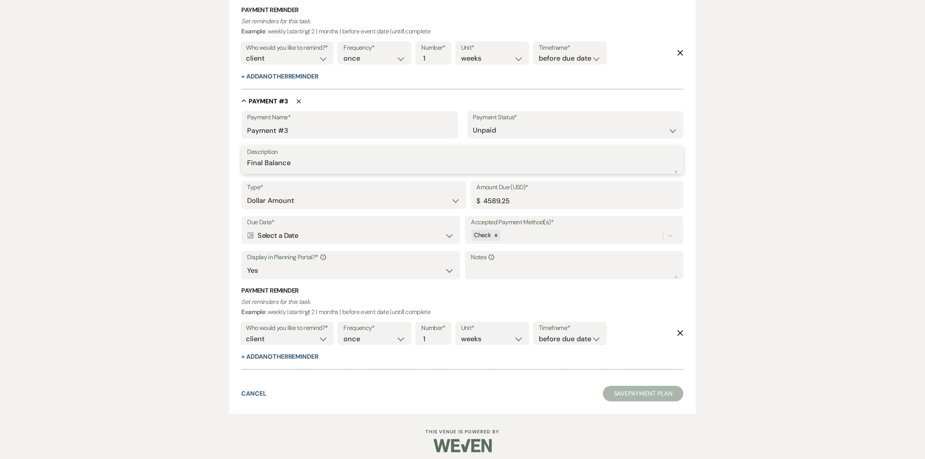
type textarea "Final Balance"
click at [327, 234] on div "Calendar Select a Date Expand" at bounding box center [350, 235] width 207 height 15
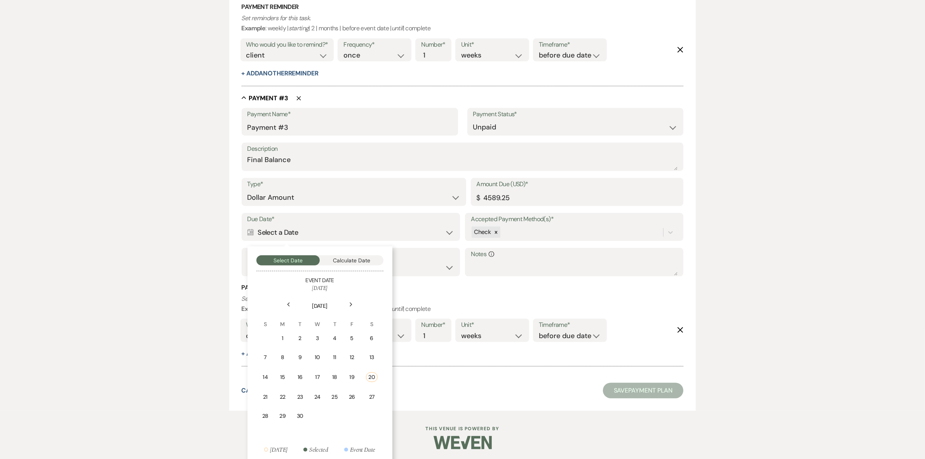
scroll to position [659, 0]
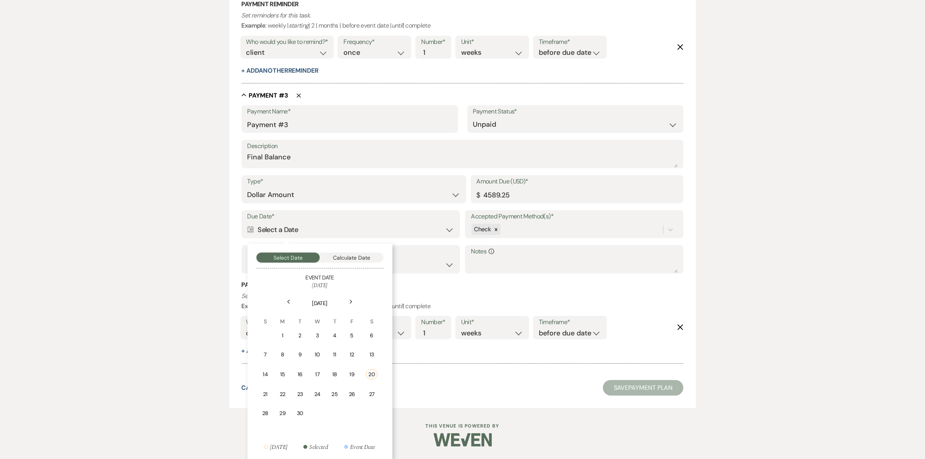
click at [346, 300] on div "Next" at bounding box center [351, 302] width 12 height 12
click at [348, 300] on div "Next" at bounding box center [351, 302] width 12 height 12
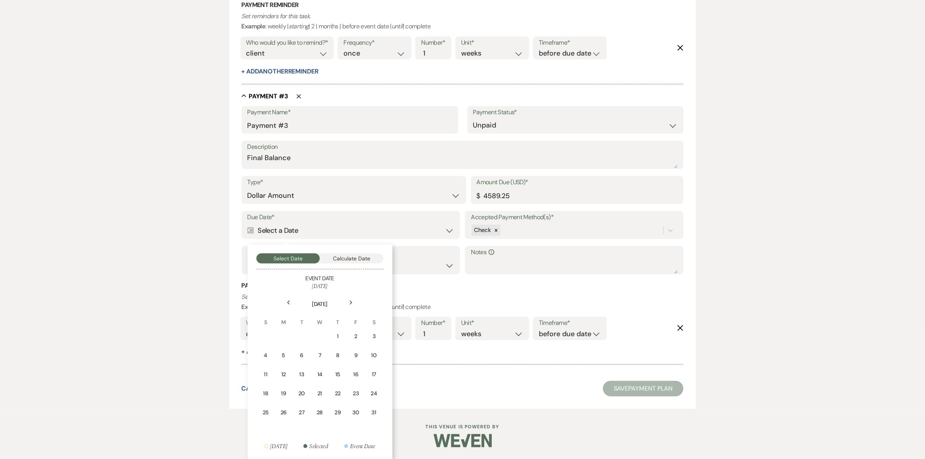
click at [348, 300] on div "Next" at bounding box center [351, 302] width 12 height 12
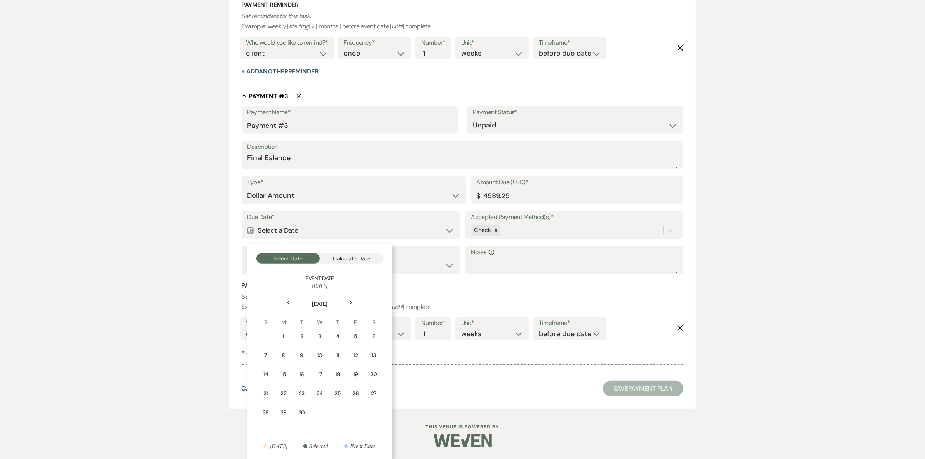
click at [348, 300] on div "Next" at bounding box center [351, 302] width 12 height 12
click at [347, 300] on div "Next" at bounding box center [351, 302] width 12 height 12
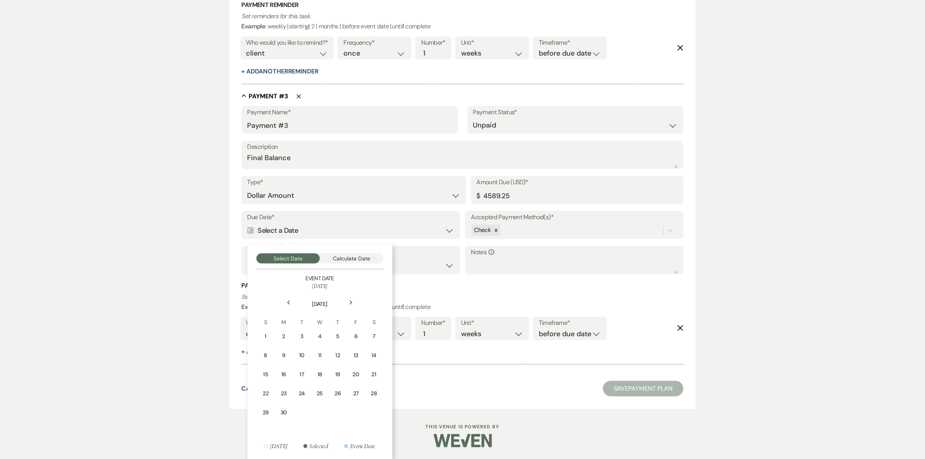
click at [347, 300] on div "Next" at bounding box center [351, 302] width 12 height 12
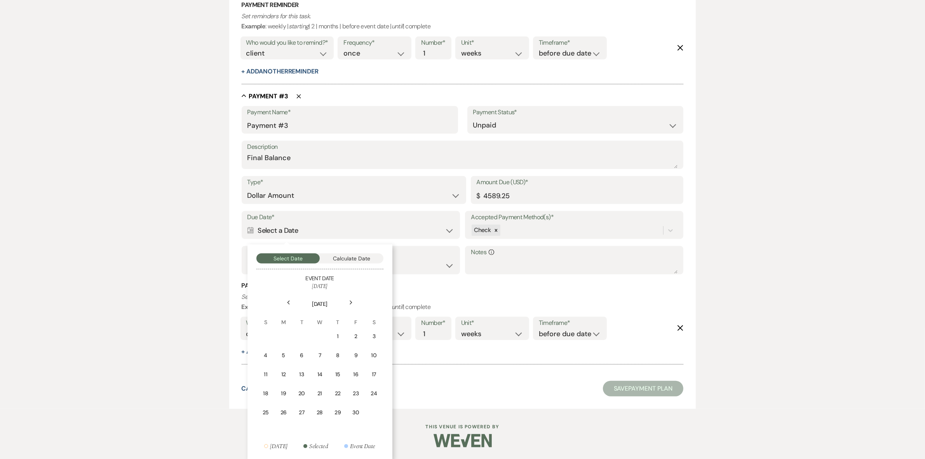
click at [347, 300] on div "Next" at bounding box center [351, 302] width 12 height 12
click at [267, 410] on div "25" at bounding box center [265, 412] width 7 height 8
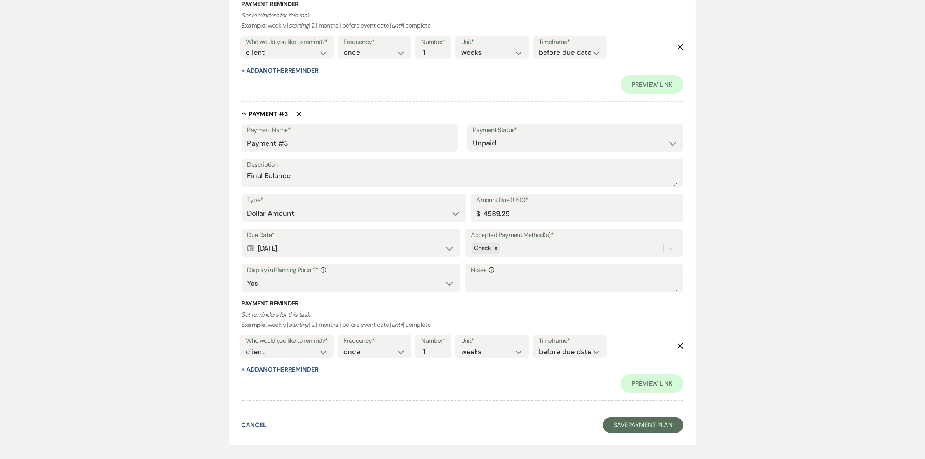
scroll to position [714, 0]
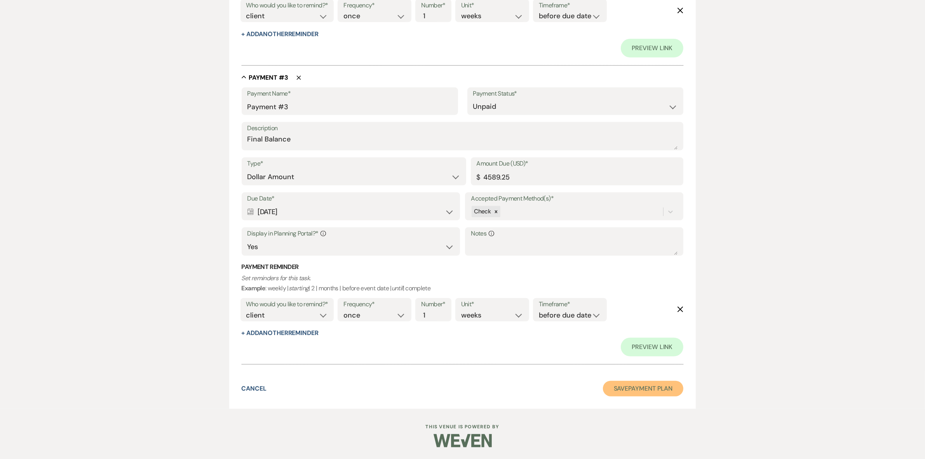
click at [636, 393] on button "Save Payment Plan" at bounding box center [643, 389] width 81 height 16
select select "5"
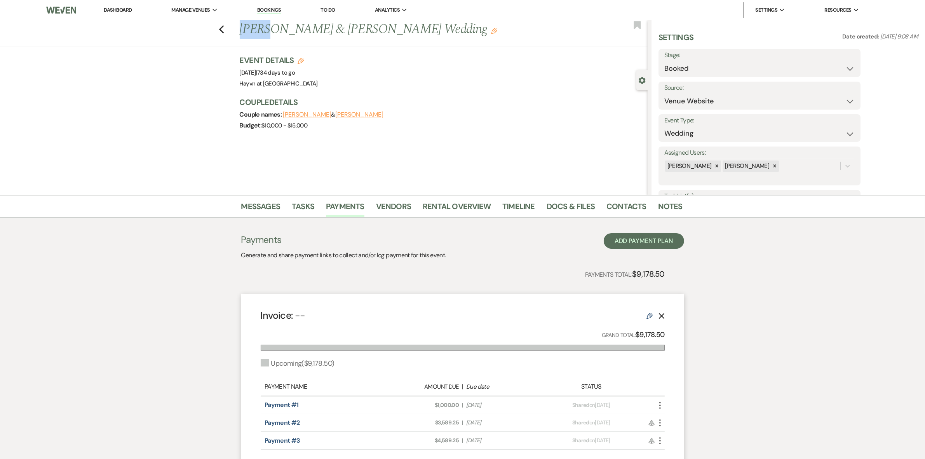
click at [223, 34] on div "Previous [PERSON_NAME] & [PERSON_NAME] Wedding Edit Bookmark" at bounding box center [321, 33] width 651 height 27
click at [224, 32] on icon "Previous" at bounding box center [222, 29] width 6 height 9
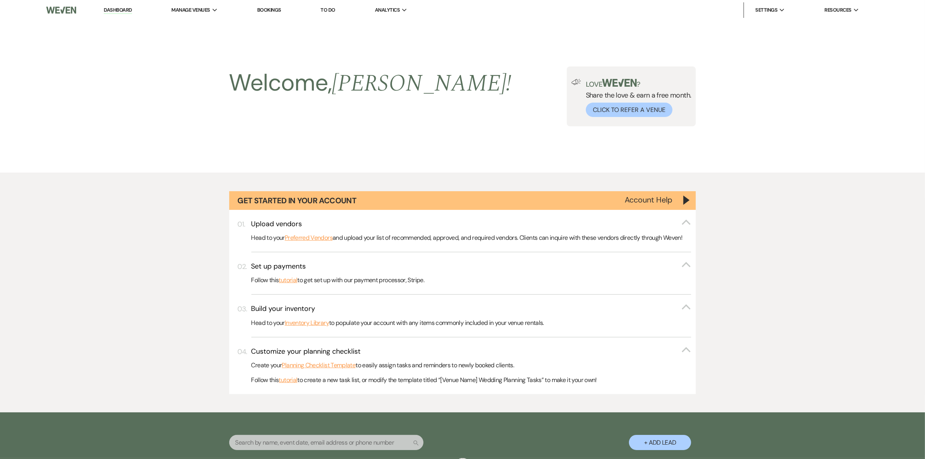
scroll to position [321, 0]
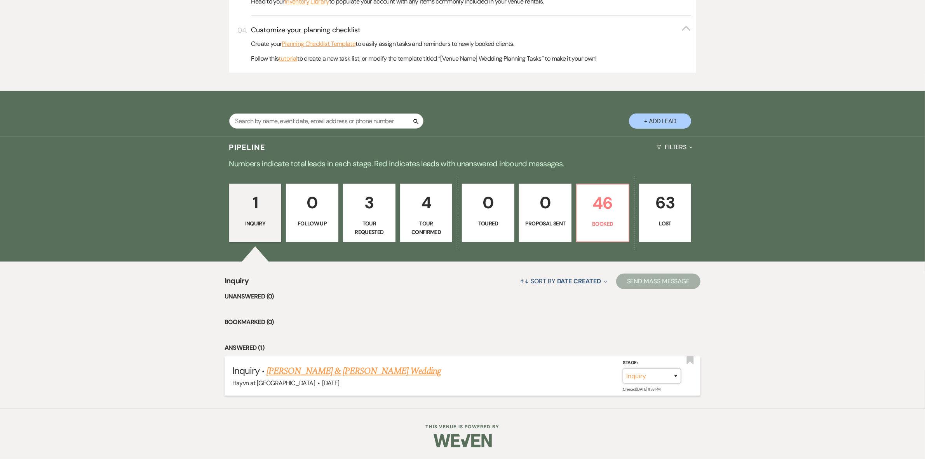
click at [676, 377] on select "Inquiry Follow Up Tour Requested Tour Confirmed Toured Proposal Sent Booked Lost" at bounding box center [651, 375] width 58 height 15
select select "8"
click at [622, 368] on select "Inquiry Follow Up Tour Requested Tour Confirmed Toured Proposal Sent Booked Lost" at bounding box center [651, 375] width 58 height 15
click at [575, 378] on select "Booked Elsewhere Budget Date Unavailable No Response Not a Good Match Capacity …" at bounding box center [542, 375] width 67 height 15
select select "4"
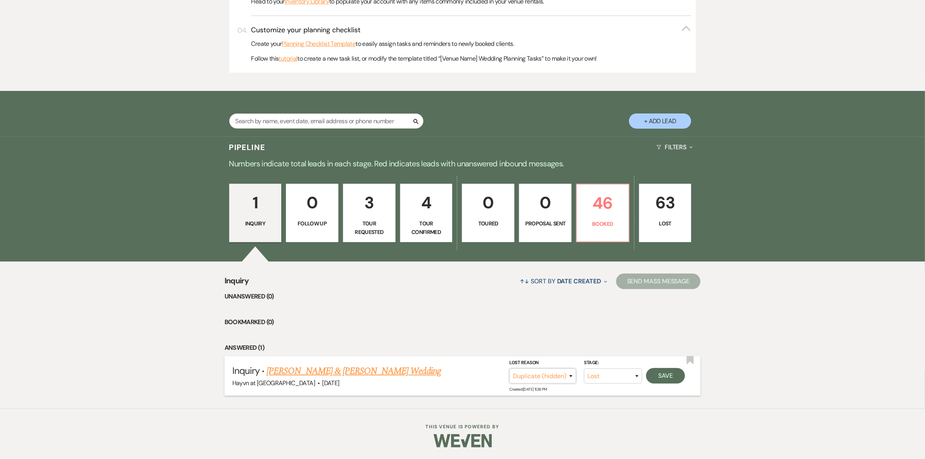
click at [509, 368] on select "Booked Elsewhere Budget Date Unavailable No Response Not a Good Match Capacity …" at bounding box center [542, 375] width 67 height 15
click at [674, 378] on button "Save" at bounding box center [665, 376] width 39 height 16
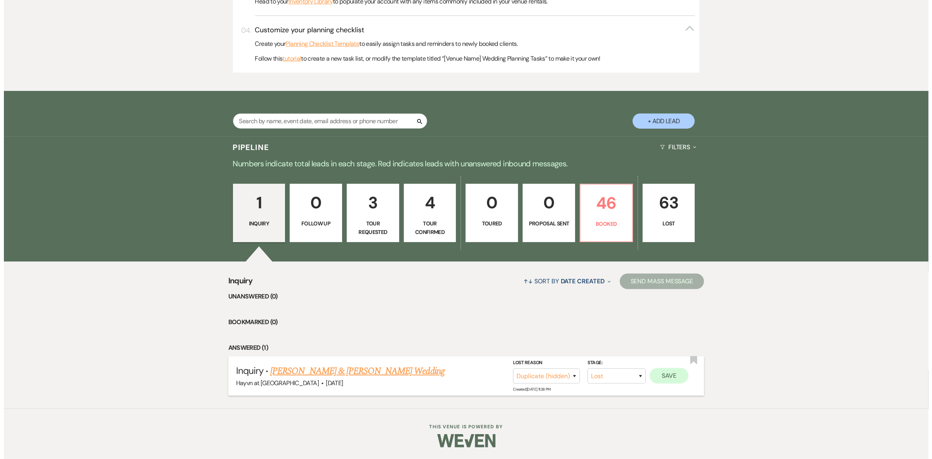
scroll to position [322, 0]
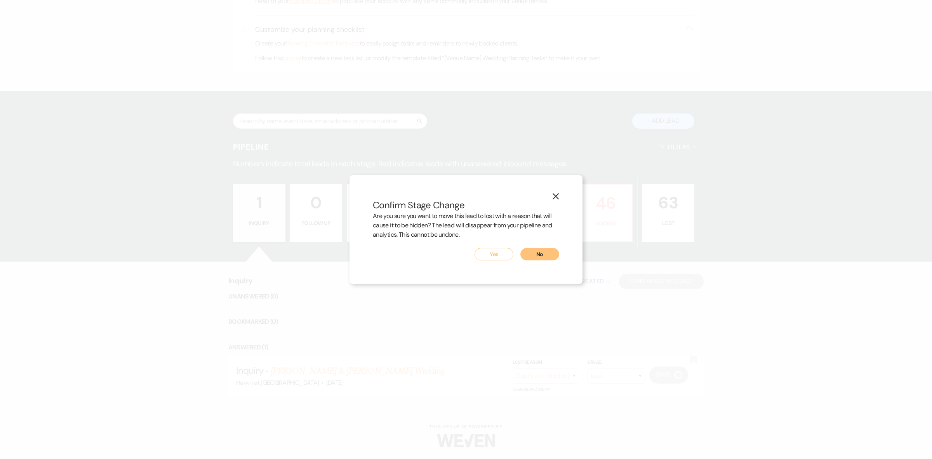
click at [496, 254] on button "Yes" at bounding box center [494, 254] width 39 height 12
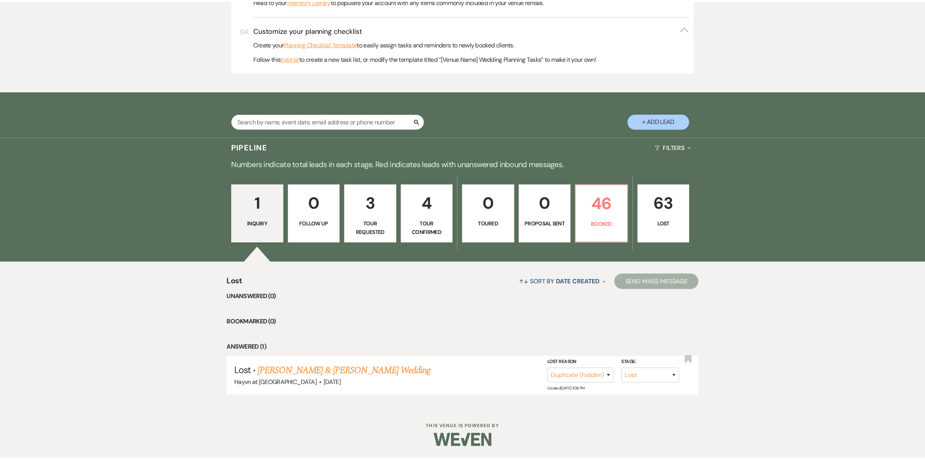
scroll to position [239, 0]
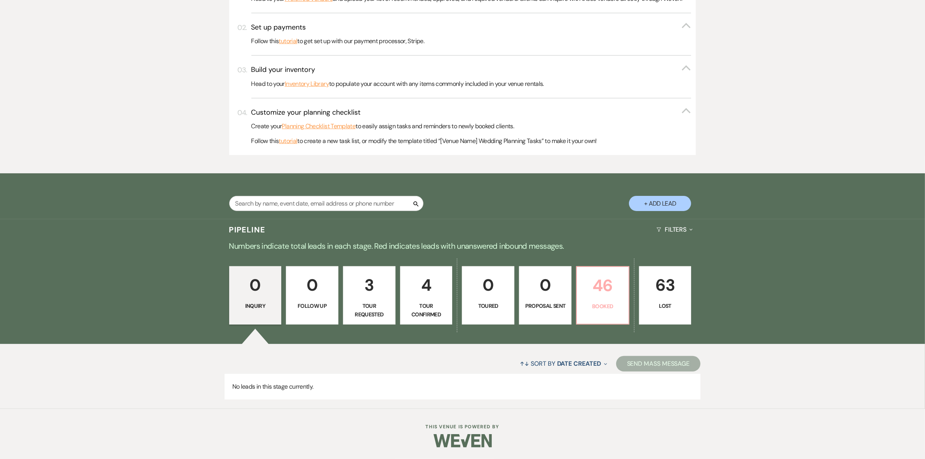
click at [601, 289] on p "46" at bounding box center [602, 285] width 42 height 26
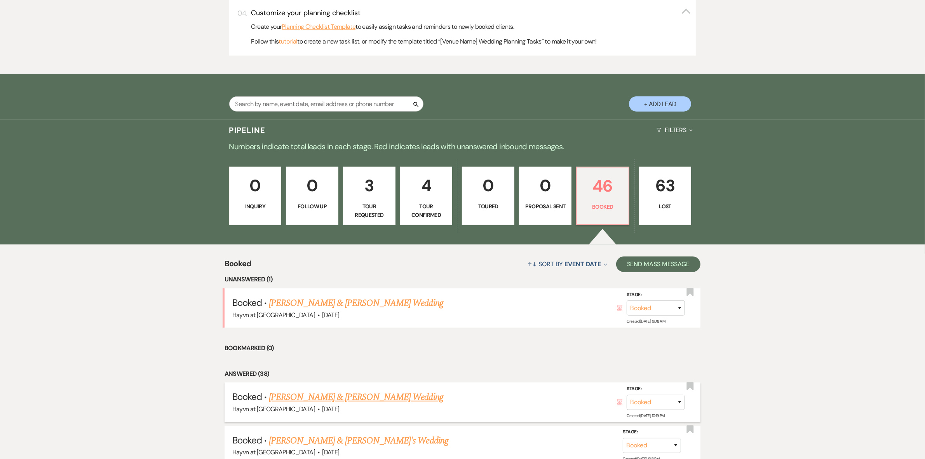
scroll to position [433, 0]
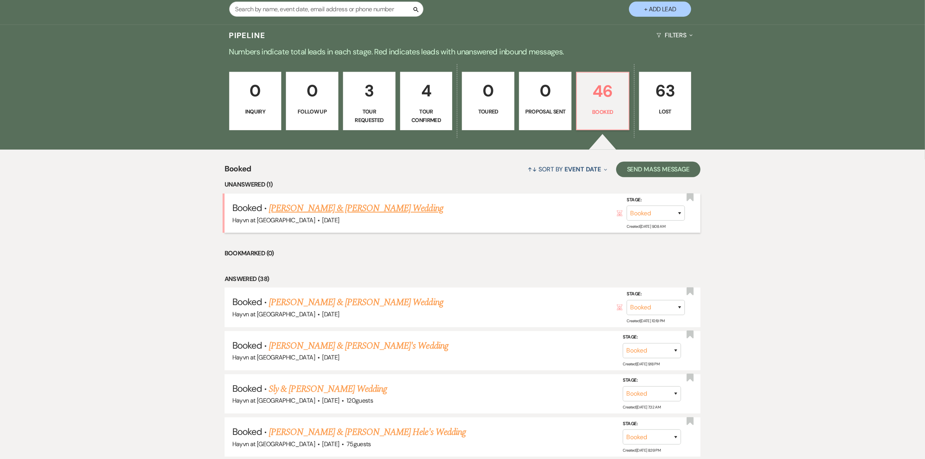
click at [351, 210] on link "[PERSON_NAME] & [PERSON_NAME] Wedding" at bounding box center [356, 208] width 174 height 14
select select "5"
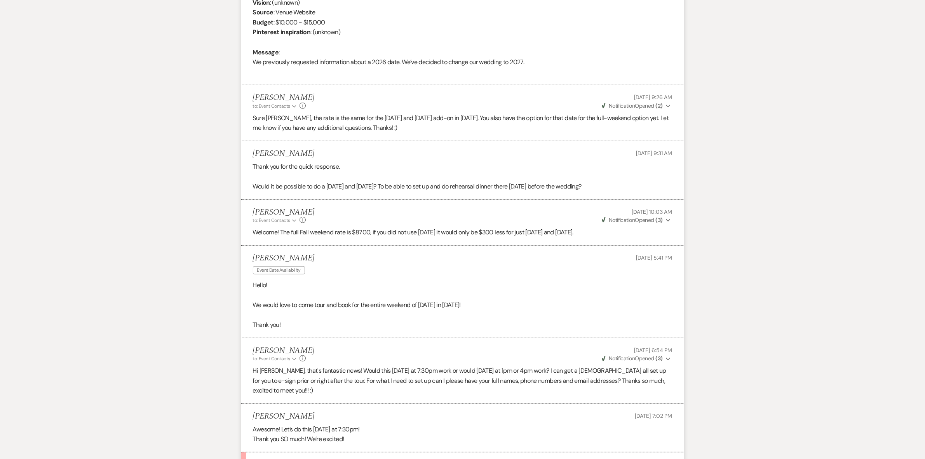
scroll to position [642, 0]
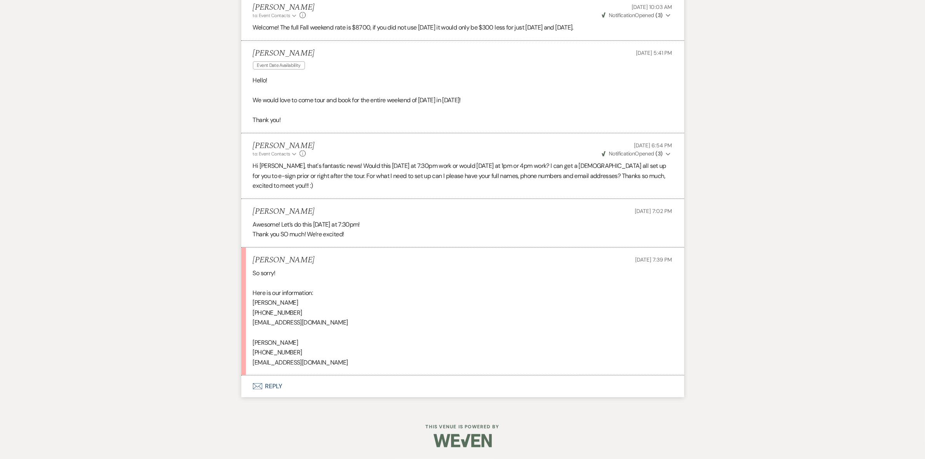
click at [274, 388] on button "Envelope Reply" at bounding box center [462, 386] width 443 height 22
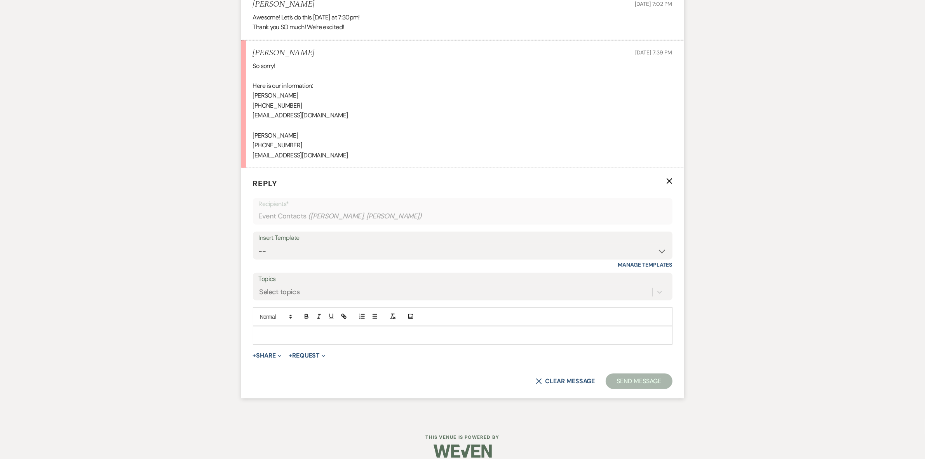
scroll to position [859, 0]
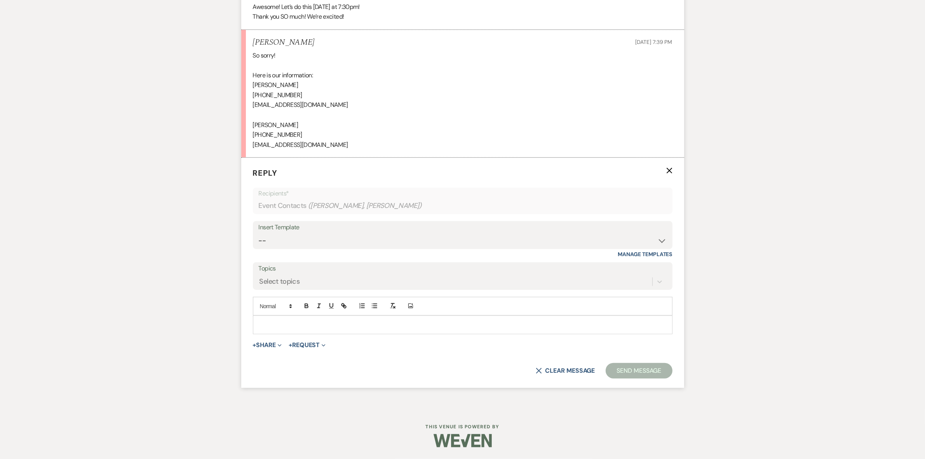
click at [288, 327] on p at bounding box center [462, 324] width 407 height 9
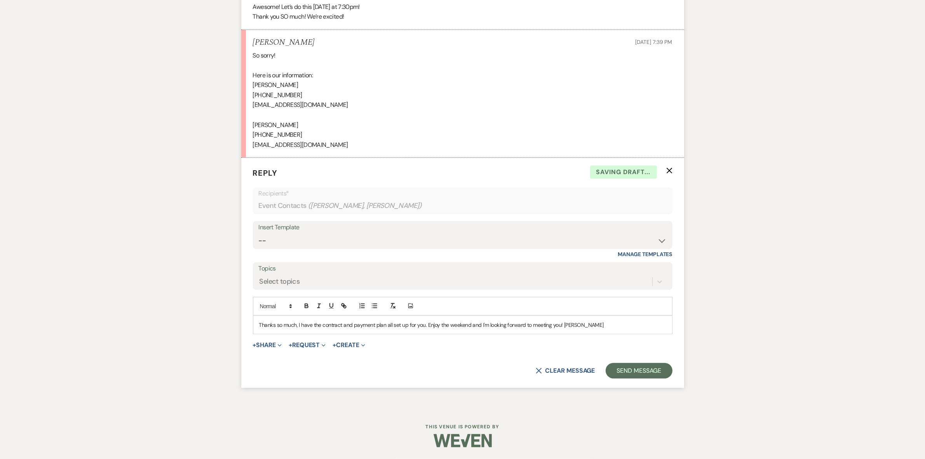
click at [294, 325] on p "Thanks so much, I have the contract and payment plan all set up for you. Enjoy …" at bounding box center [462, 324] width 407 height 9
click at [296, 327] on p "Thanks so much, I have the contract and payment plan all set up for you. Enjoy …" at bounding box center [462, 324] width 407 height 9
click at [441, 323] on p "Thanks so much [PERSON_NAME], I have the contract and payment plan all set up f…" at bounding box center [462, 324] width 407 height 9
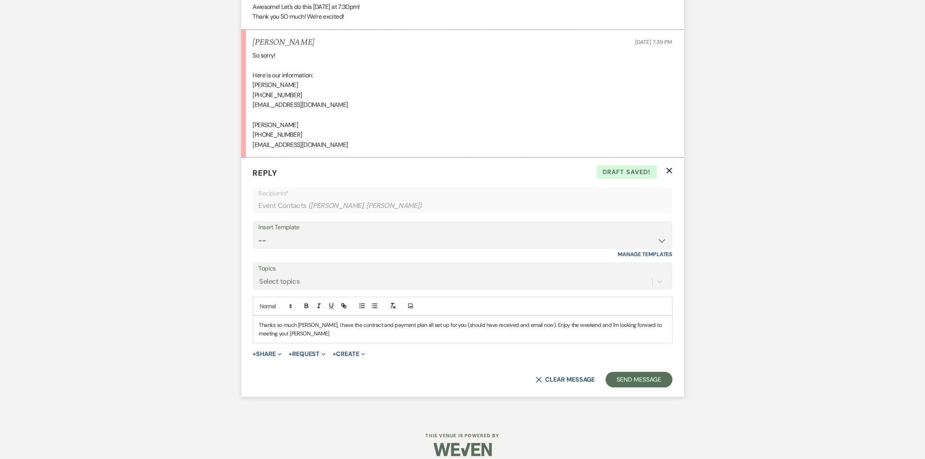
click at [593, 324] on p "Thanks so much [PERSON_NAME], I have the contract and payment plan all set up f…" at bounding box center [462, 328] width 407 height 17
click at [647, 382] on button "Send Message" at bounding box center [638, 380] width 66 height 16
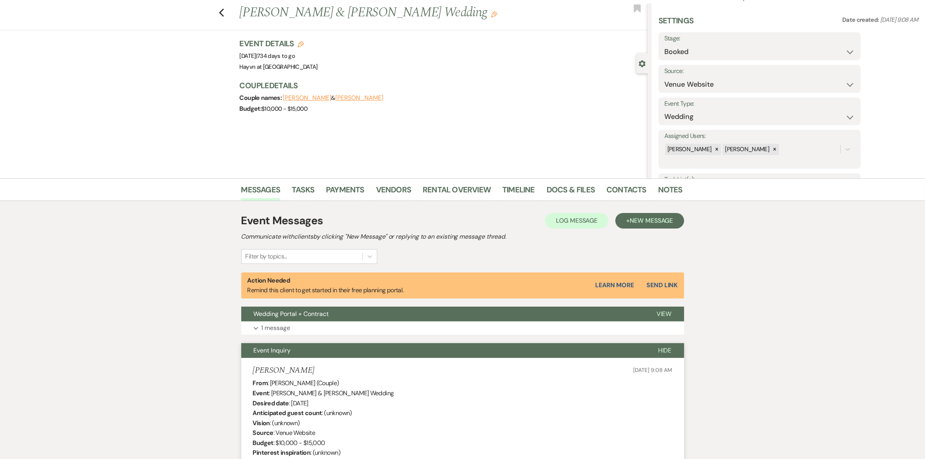
scroll to position [0, 0]
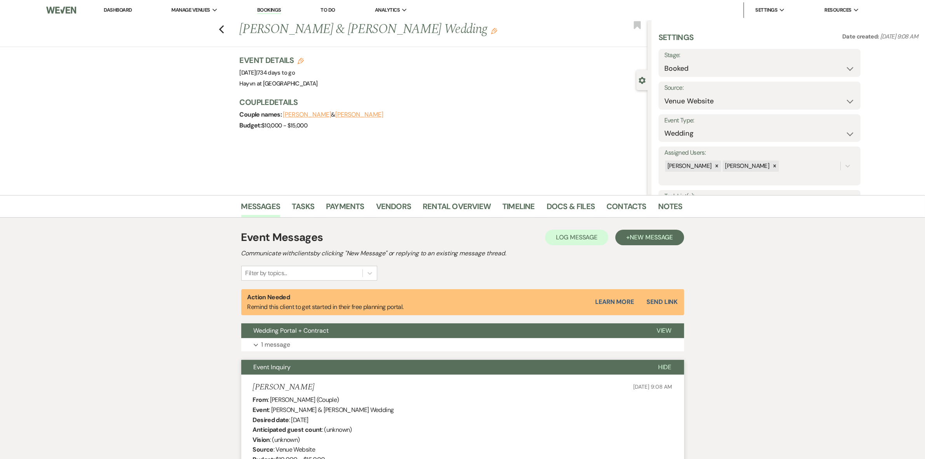
click at [117, 8] on link "Dashboard" at bounding box center [118, 10] width 28 height 7
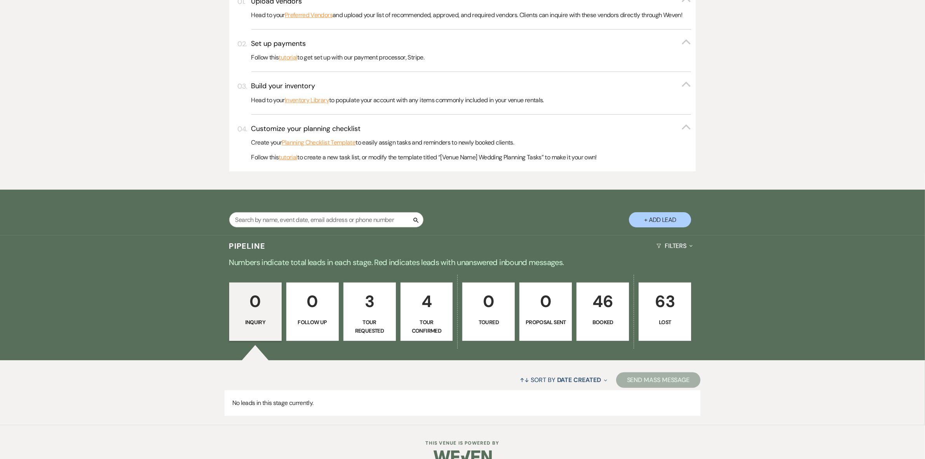
scroll to position [239, 0]
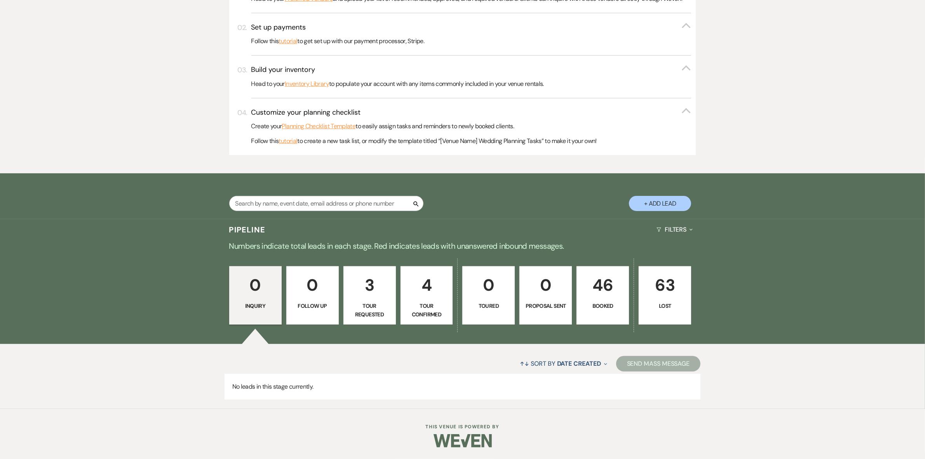
click at [600, 295] on p "46" at bounding box center [602, 285] width 42 height 26
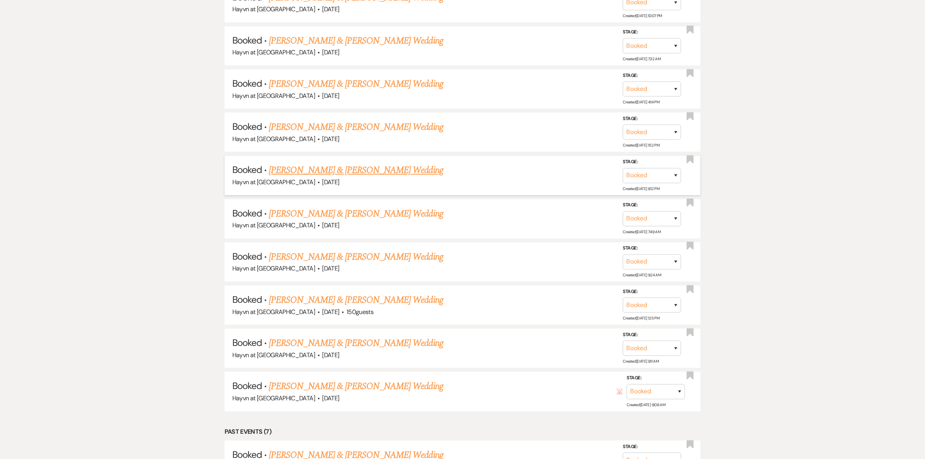
scroll to position [2034, 0]
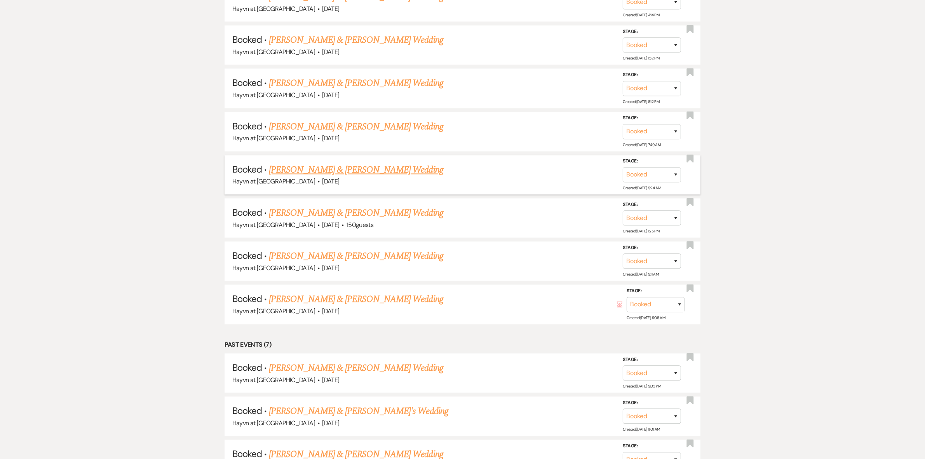
click at [342, 163] on link "[PERSON_NAME] & [PERSON_NAME] Wedding" at bounding box center [356, 170] width 174 height 14
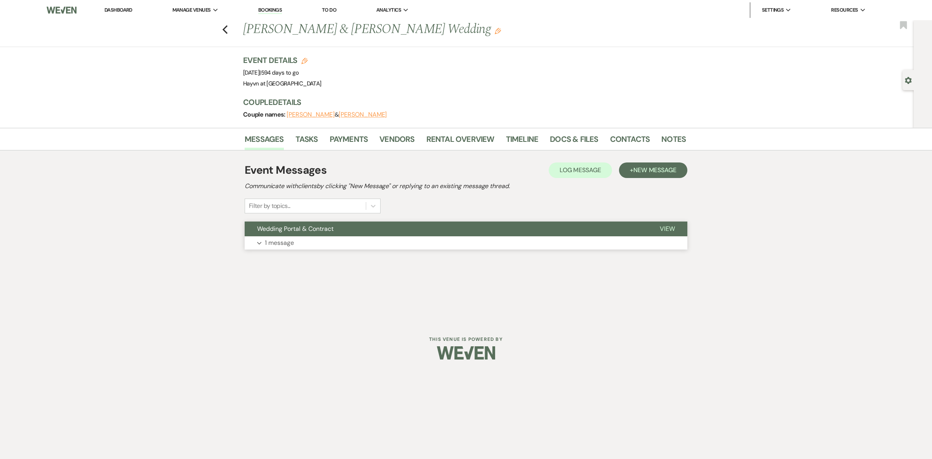
click at [257, 239] on button "Expand 1 message" at bounding box center [466, 242] width 443 height 13
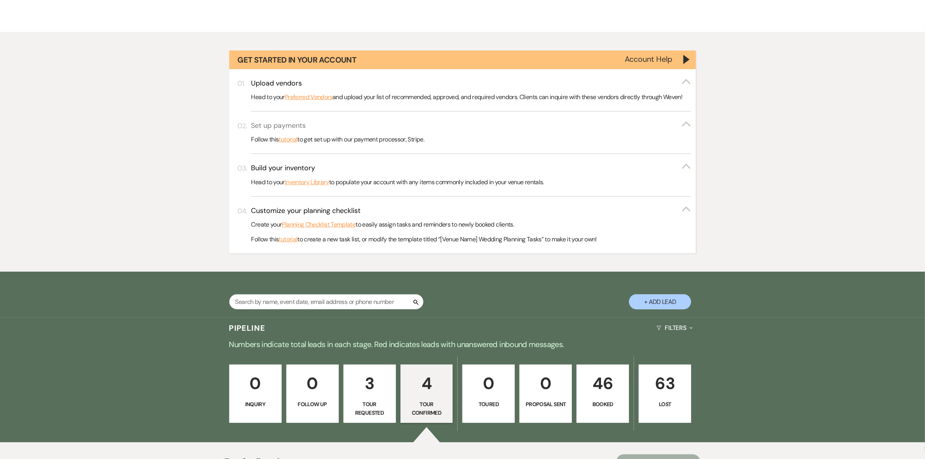
scroll to position [146, 0]
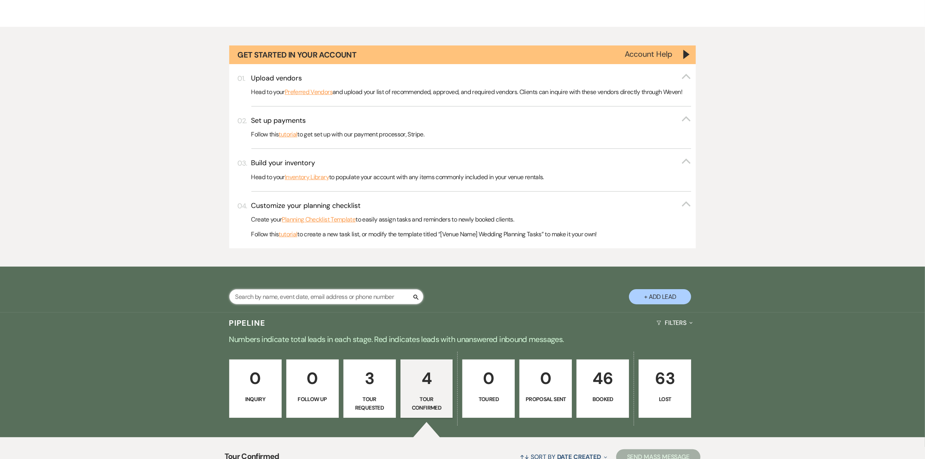
click at [297, 300] on input "text" at bounding box center [326, 296] width 194 height 15
type input "austin"
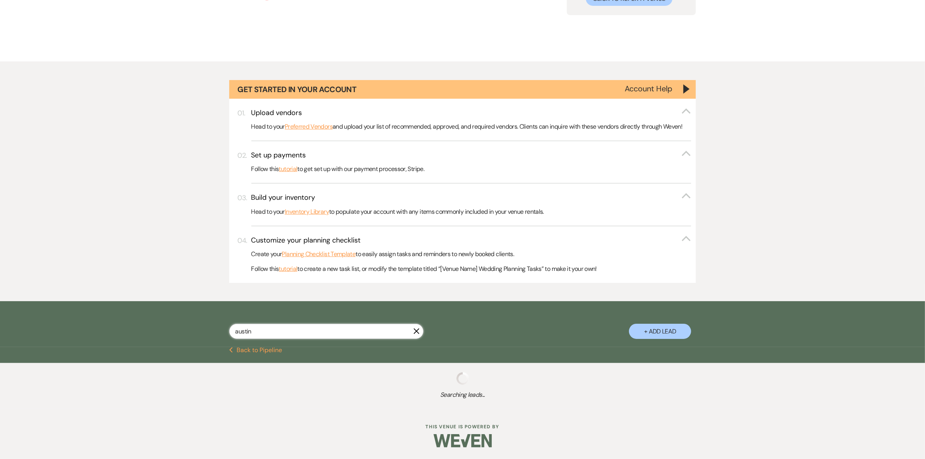
scroll to position [146, 0]
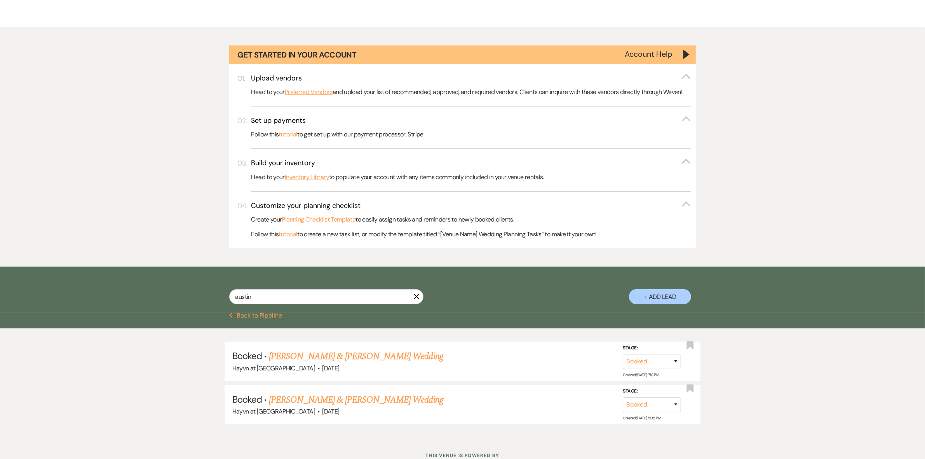
click at [401, 357] on link "[PERSON_NAME] & [PERSON_NAME] Wedding" at bounding box center [356, 356] width 174 height 14
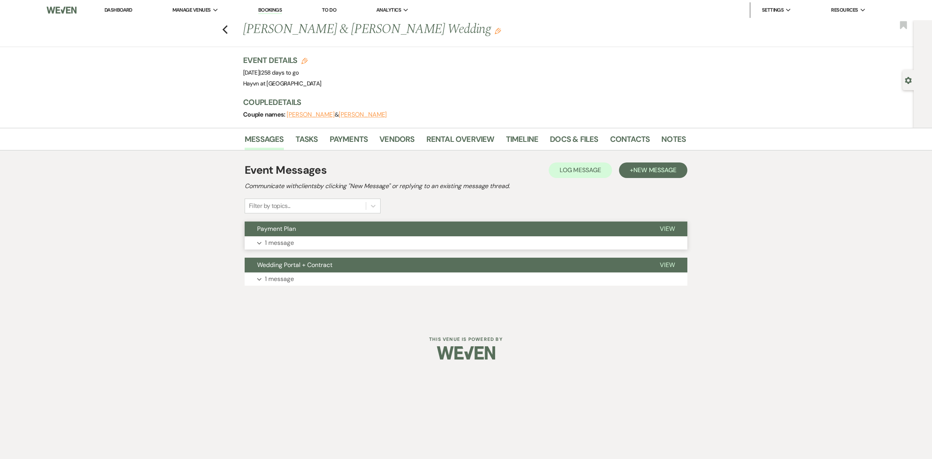
click at [265, 242] on p "1 message" at bounding box center [279, 243] width 29 height 10
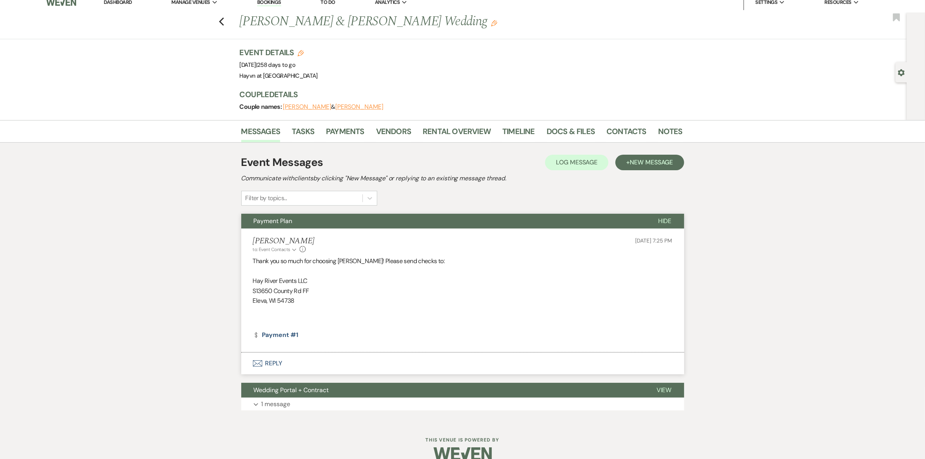
scroll to position [21, 0]
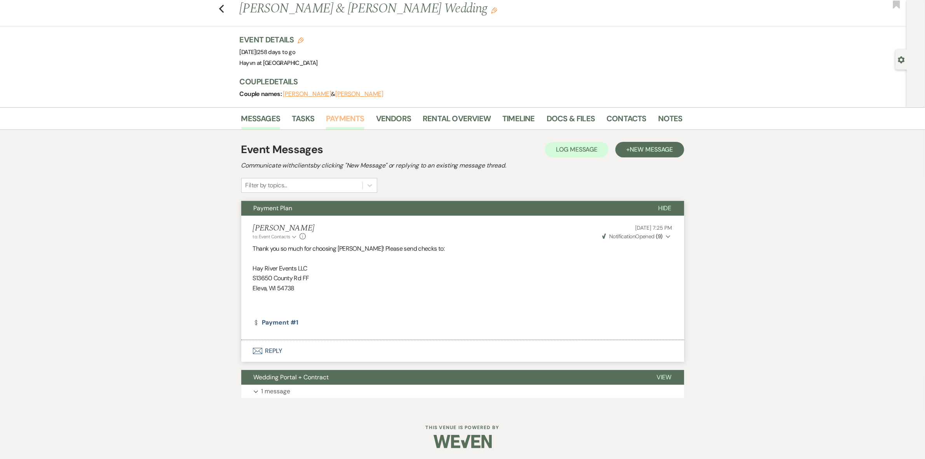
click at [342, 117] on link "Payments" at bounding box center [345, 120] width 38 height 17
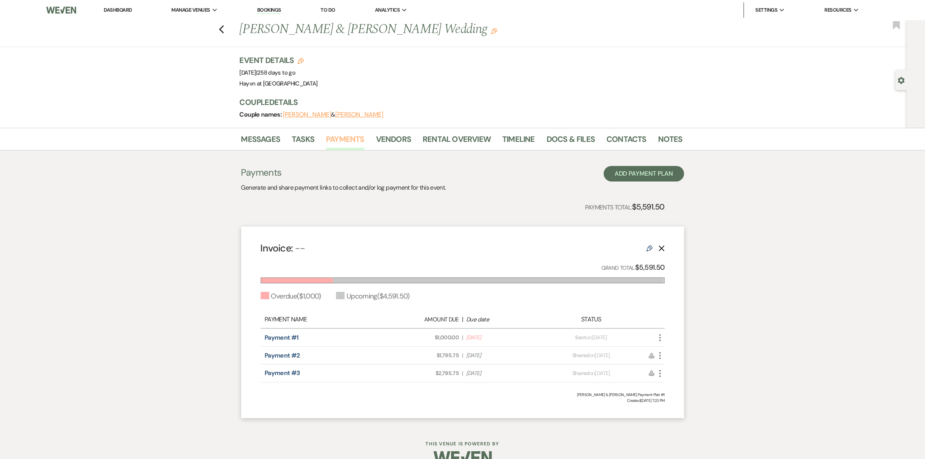
scroll to position [16, 0]
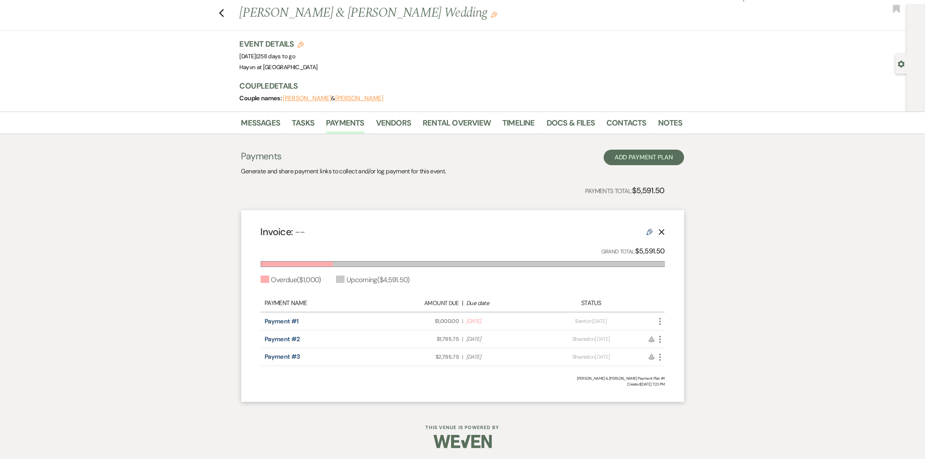
click at [661, 320] on icon "More" at bounding box center [659, 320] width 9 height 9
click at [681, 378] on link "Pencil Edit" at bounding box center [694, 376] width 78 height 13
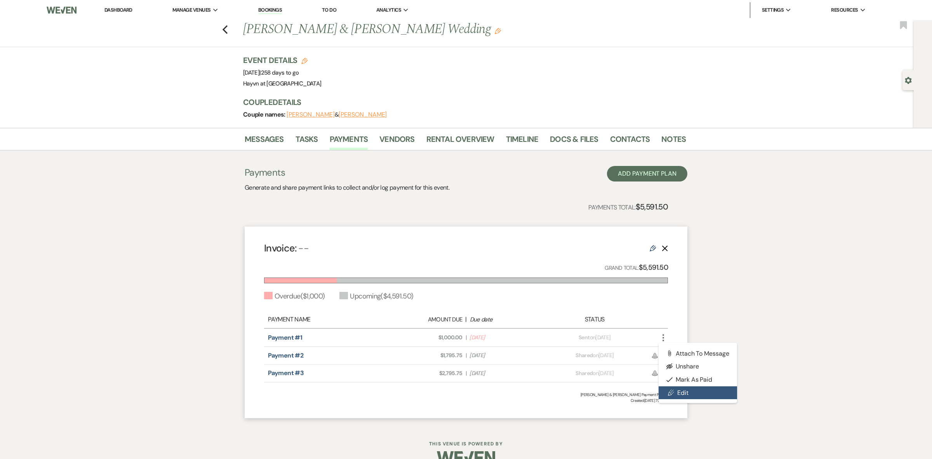
select select "2"
select select "flat"
select select "2"
select select "flat"
select select "true"
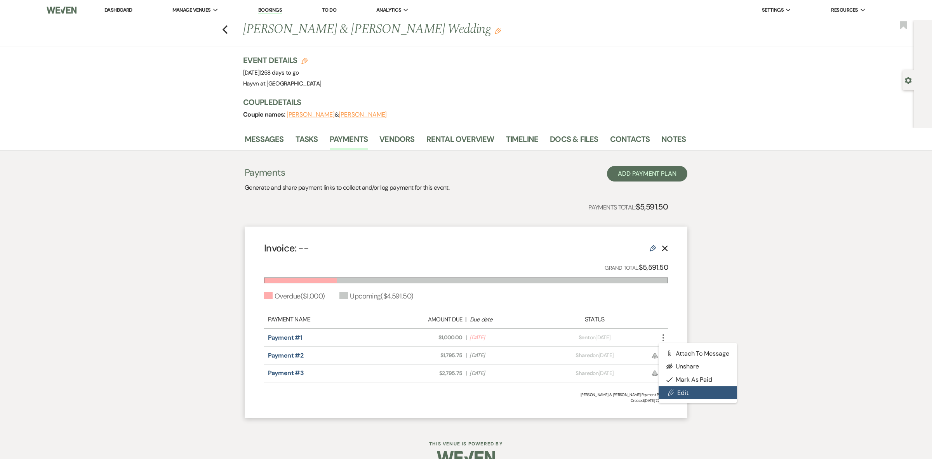
select select "client"
select select "weeks"
select select "2"
select select "flat"
select select "true"
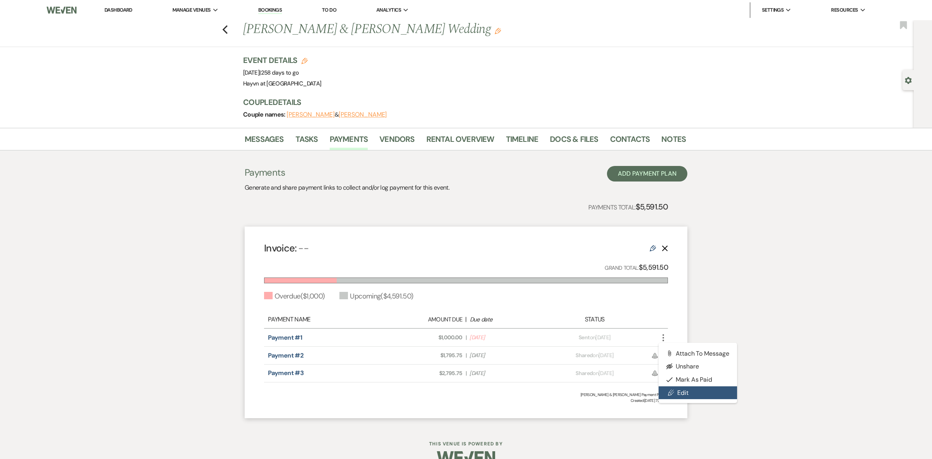
select select "client"
select select "weeks"
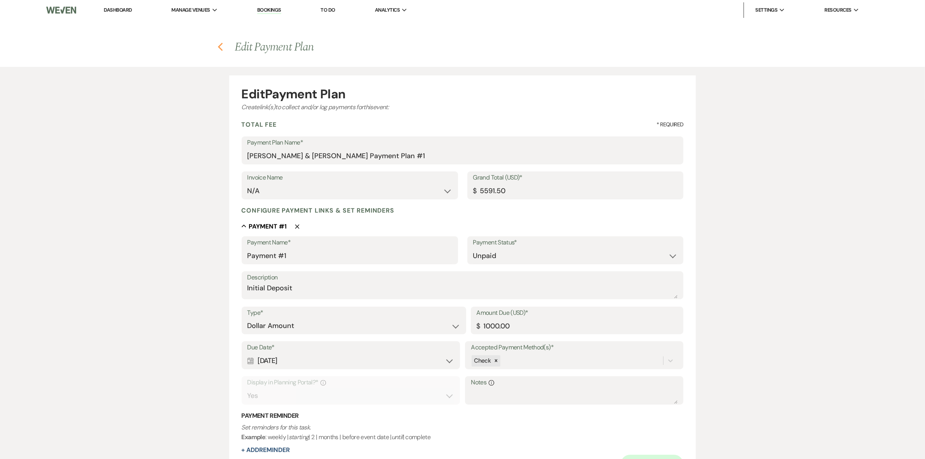
click at [217, 44] on icon "Previous" at bounding box center [220, 46] width 6 height 9
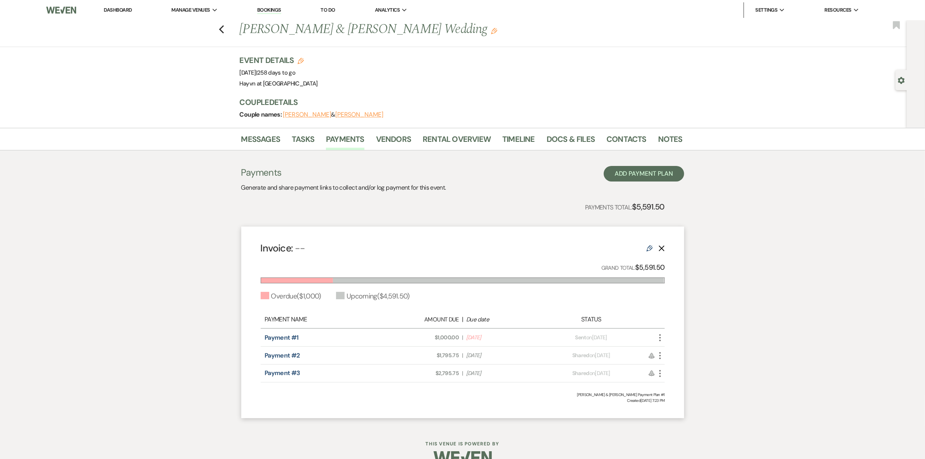
click at [659, 335] on icon "More" at bounding box center [659, 337] width 9 height 9
click at [692, 377] on button "Check Mark Mark as Paid" at bounding box center [694, 379] width 78 height 13
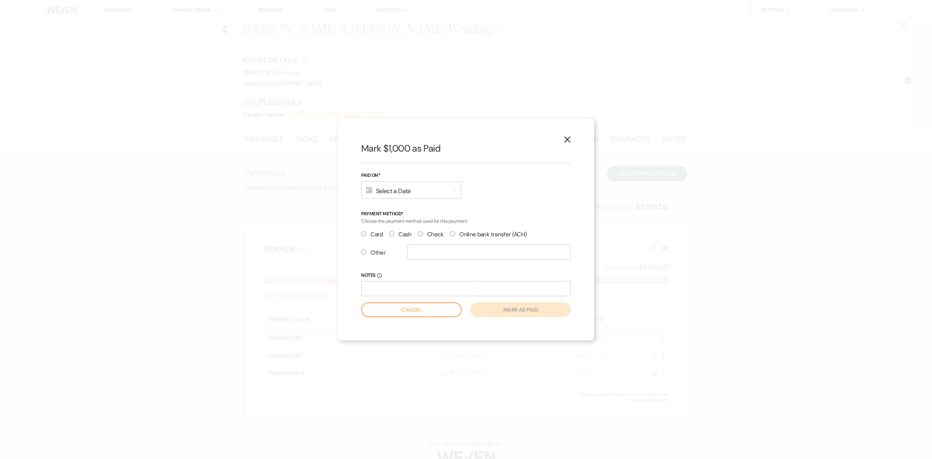
click at [391, 191] on div "Calendar Select a Date Expand" at bounding box center [411, 189] width 100 height 17
click at [386, 300] on div "22" at bounding box center [387, 304] width 6 height 8
click at [421, 233] on input "Check" at bounding box center [420, 233] width 5 height 5
radio input "true"
click at [536, 312] on button "Mark as paid" at bounding box center [520, 309] width 101 height 15
